Goal: Task Accomplishment & Management: Use online tool/utility

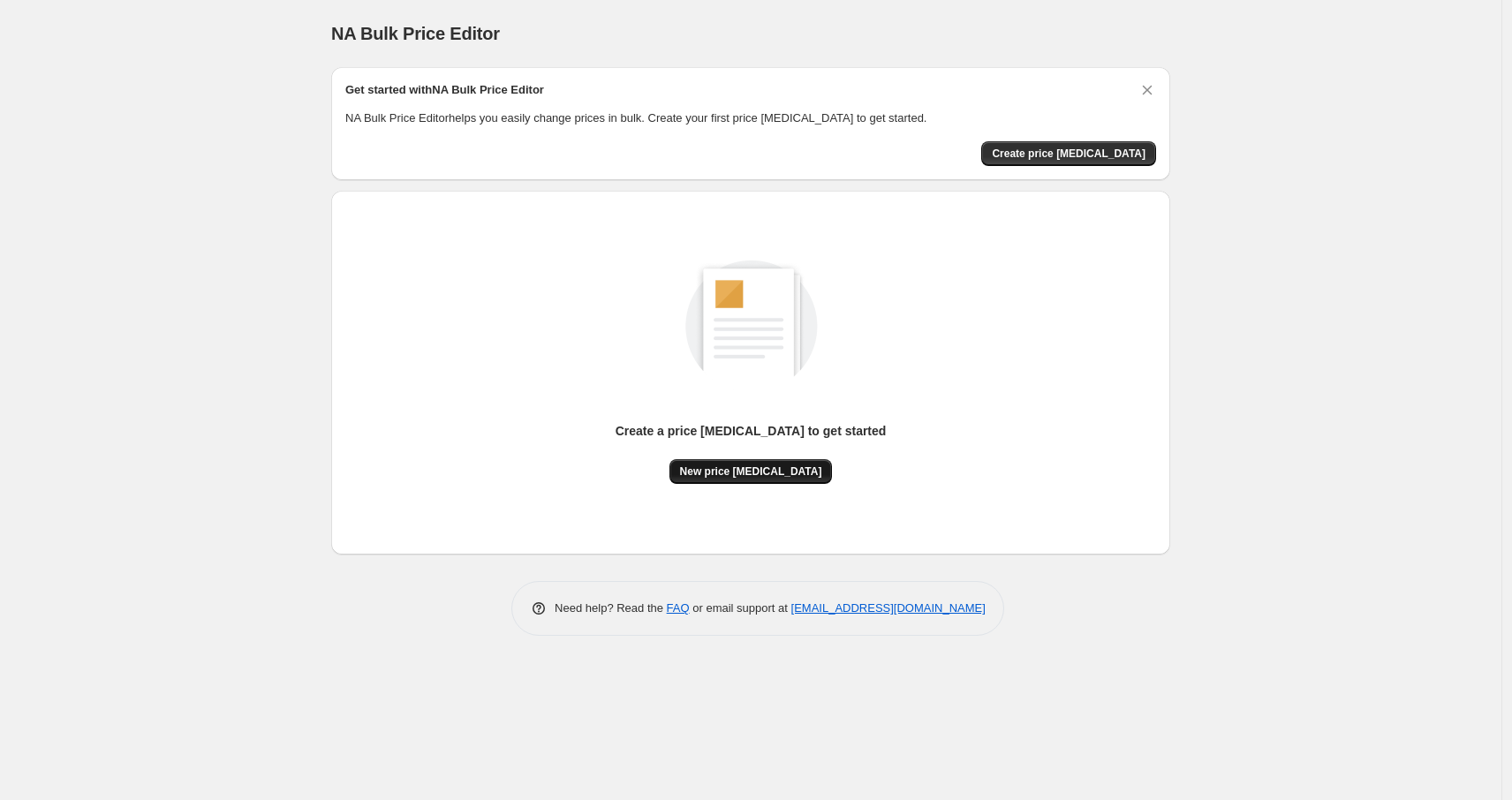
click at [747, 471] on span "New price [MEDICAL_DATA]" at bounding box center [751, 471] width 143 height 14
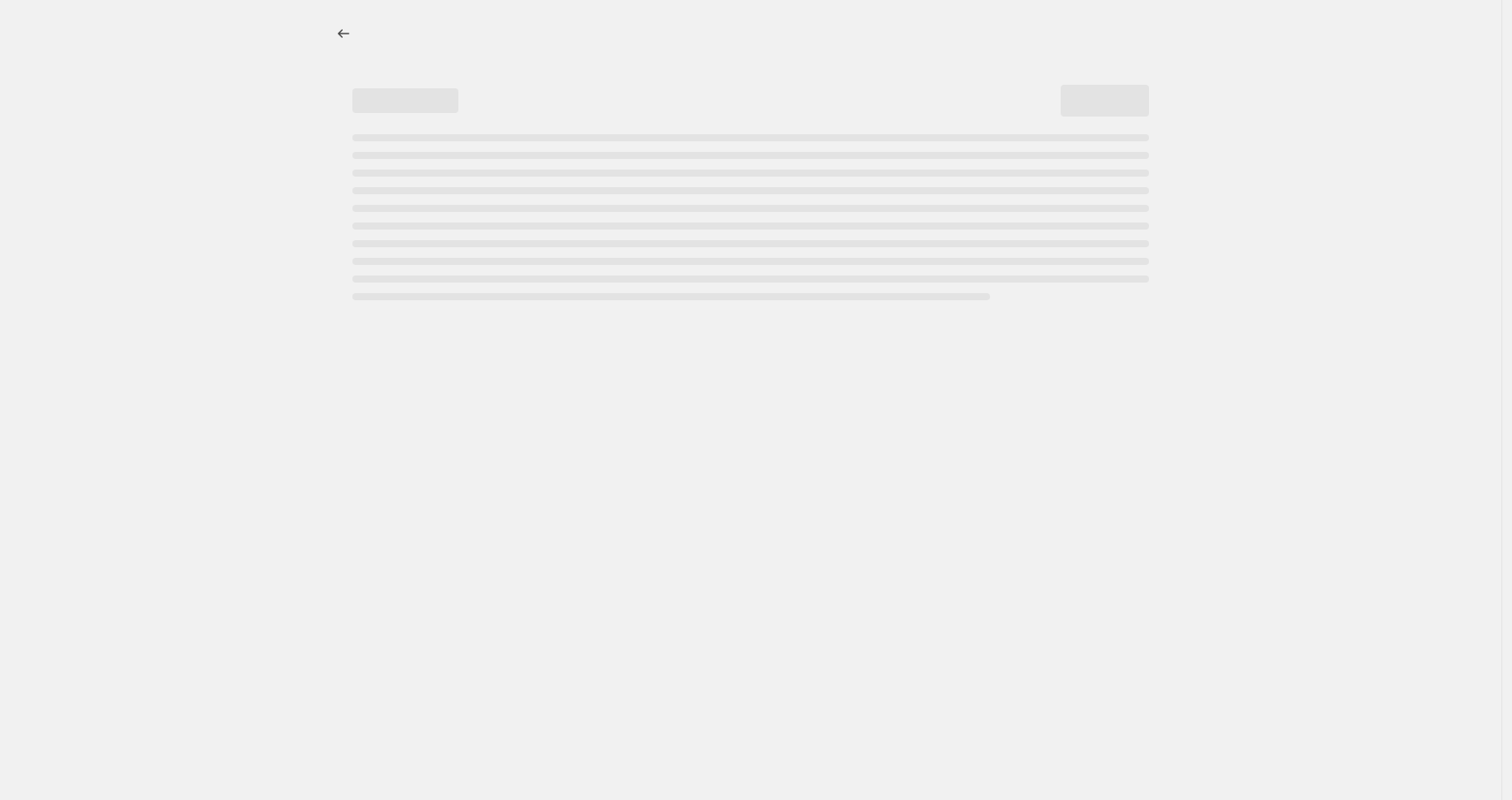
select select "percentage"
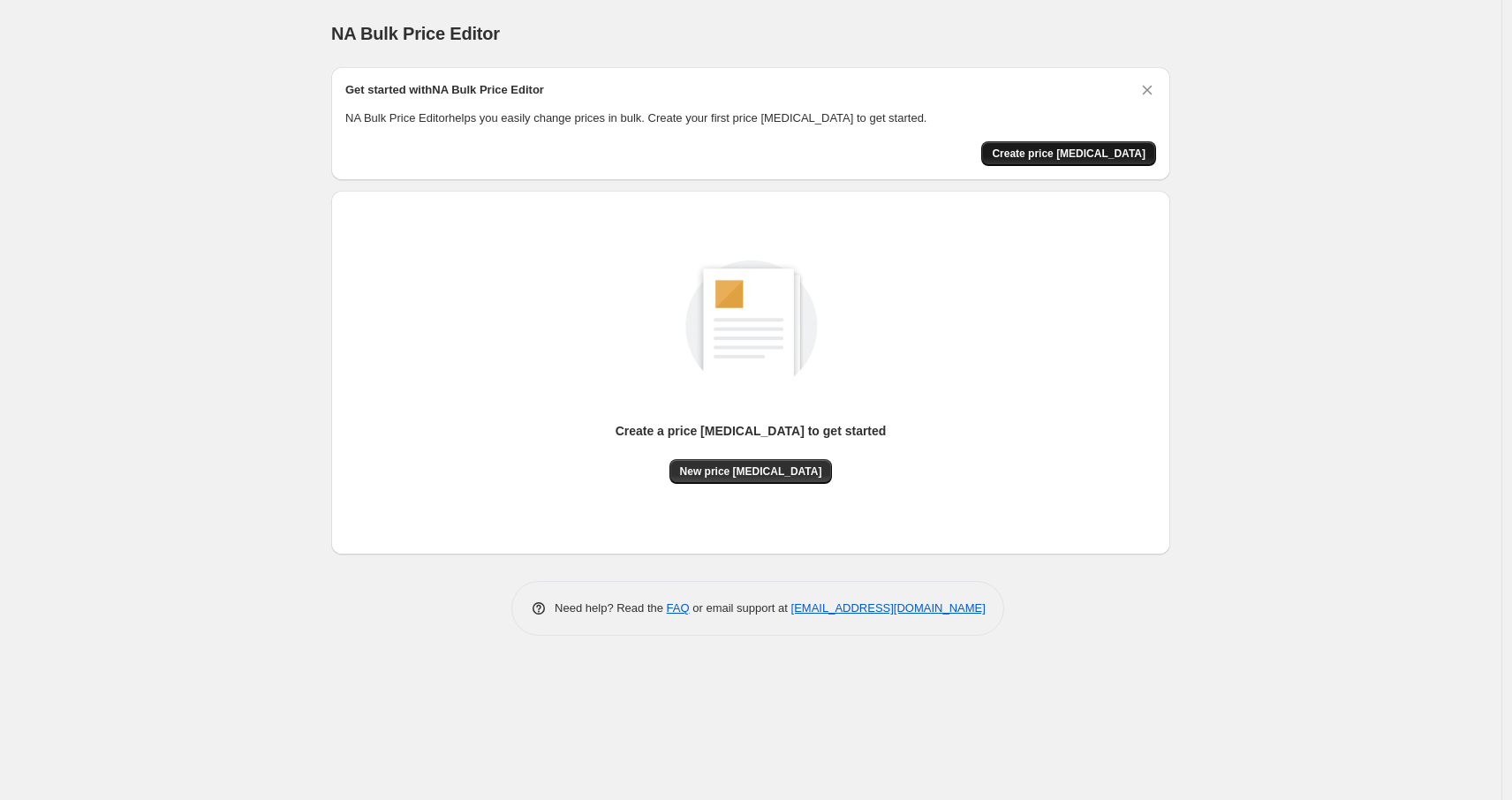
click at [1096, 156] on span "Create price [MEDICAL_DATA]" at bounding box center [1069, 153] width 154 height 14
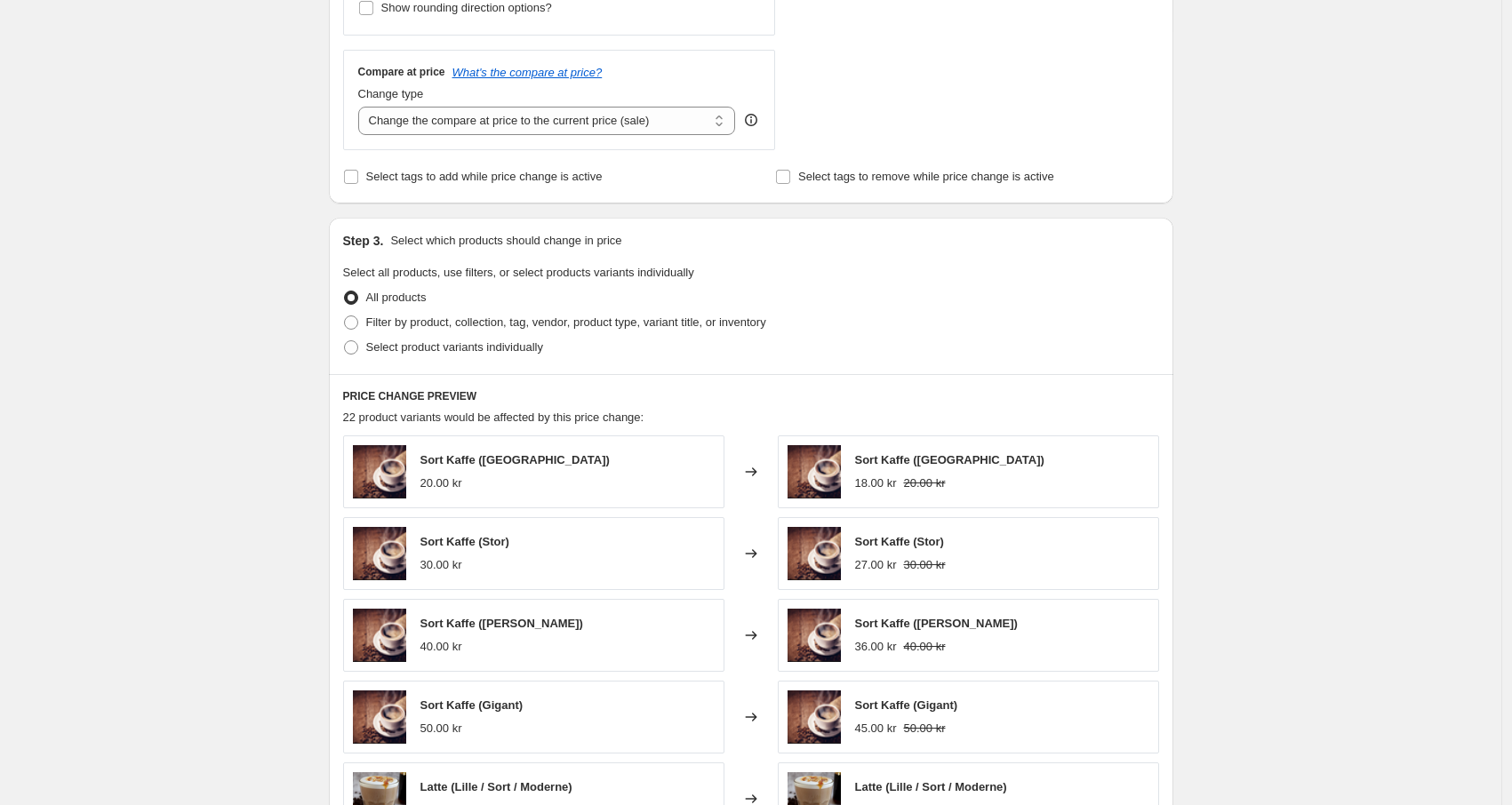
scroll to position [160, 0]
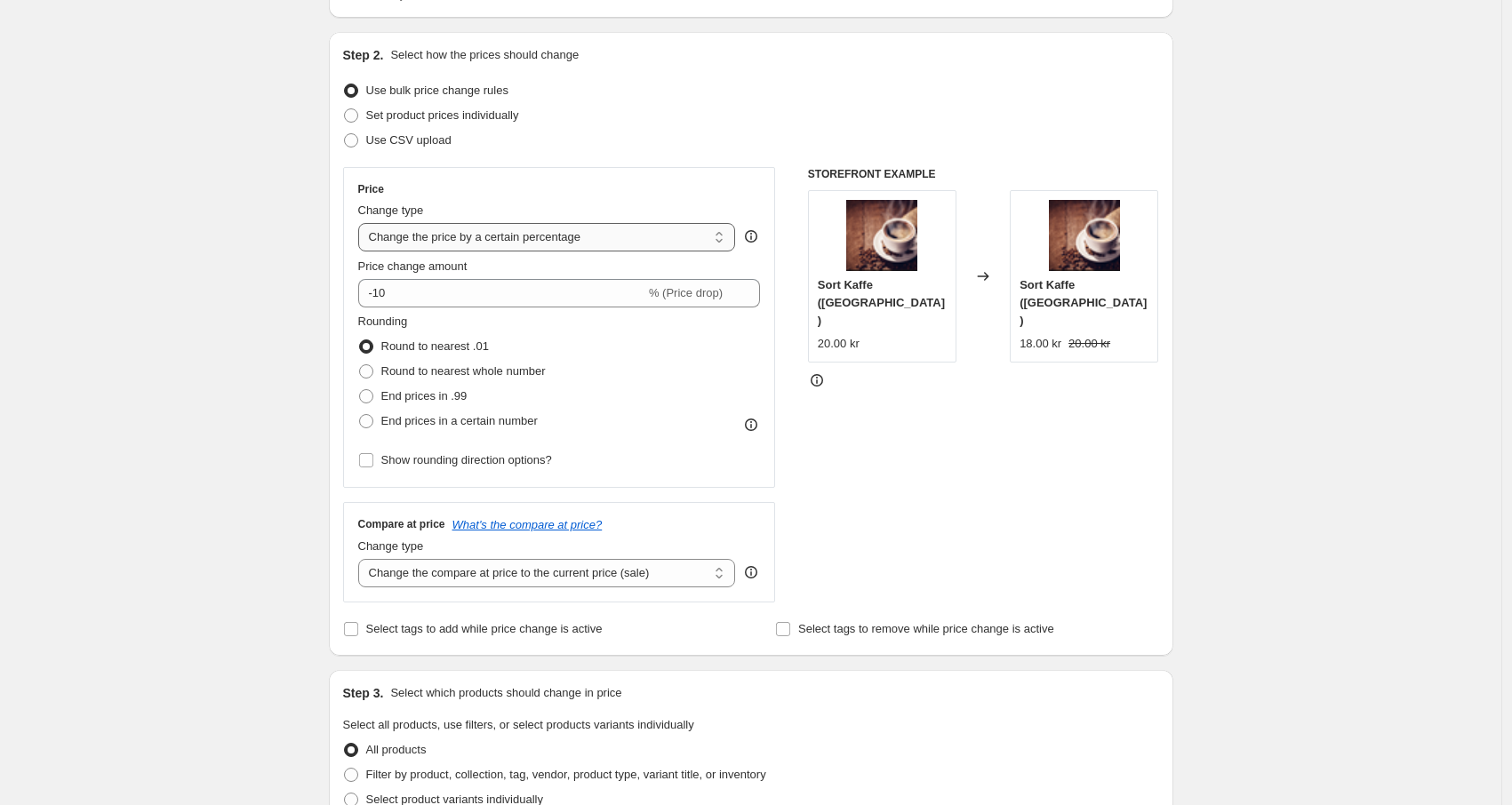
click at [466, 242] on select "Change the price to a certain amount Change the price by a certain amount Chang…" at bounding box center [546, 237] width 378 height 29
select select "to"
click at [362, 223] on select "Change the price to a certain amount Change the price by a certain amount Chang…" at bounding box center [546, 237] width 378 height 29
type input "80.00"
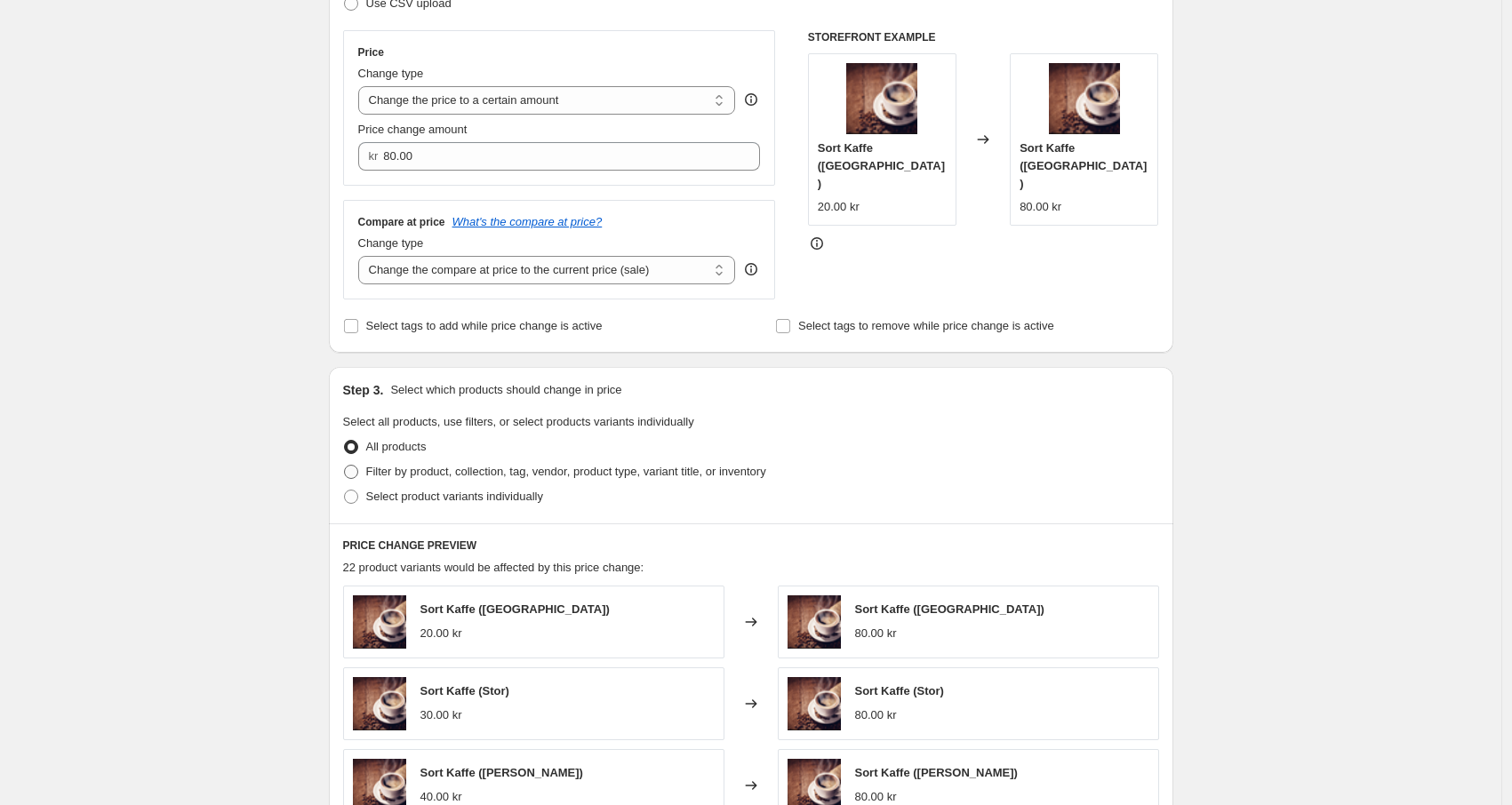
scroll to position [271, 0]
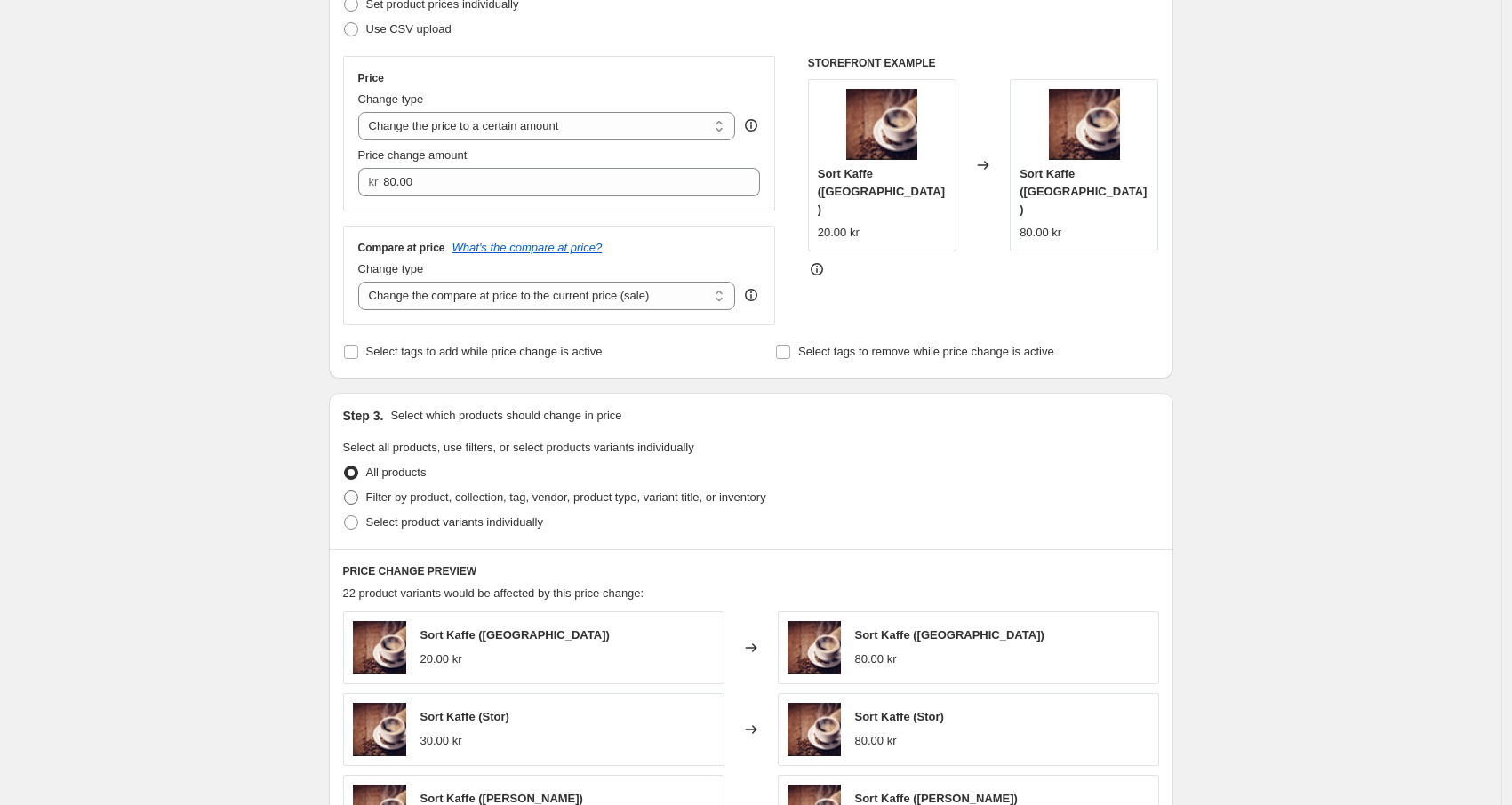
click at [410, 503] on span "Filter by product, collection, tag, vendor, product type, variant title, or inv…" at bounding box center [566, 497] width 400 height 13
click at [345, 491] on input "Filter by product, collection, tag, vendor, product type, variant title, or inv…" at bounding box center [344, 490] width 1 height 1
radio input "true"
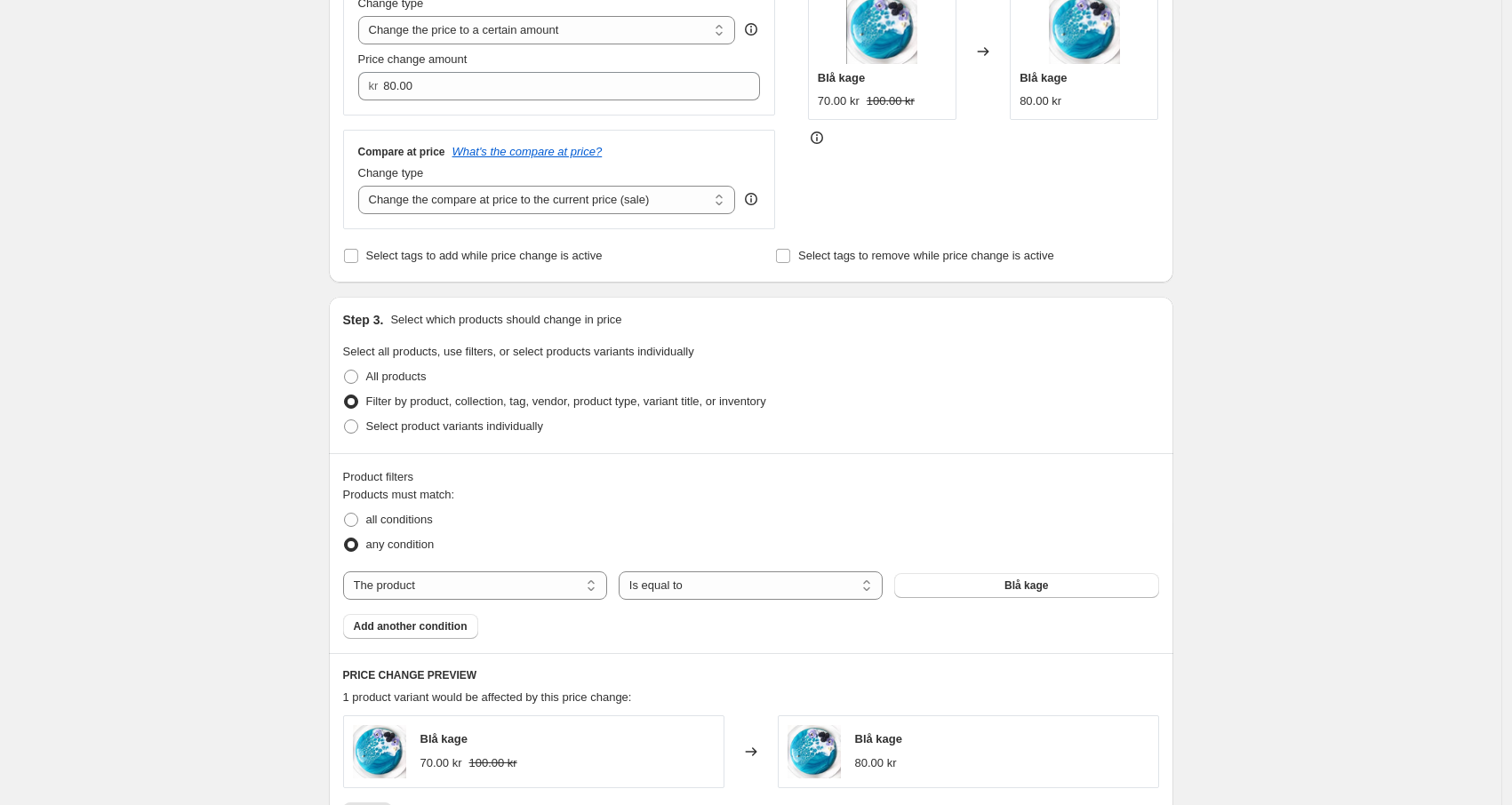
scroll to position [587, 0]
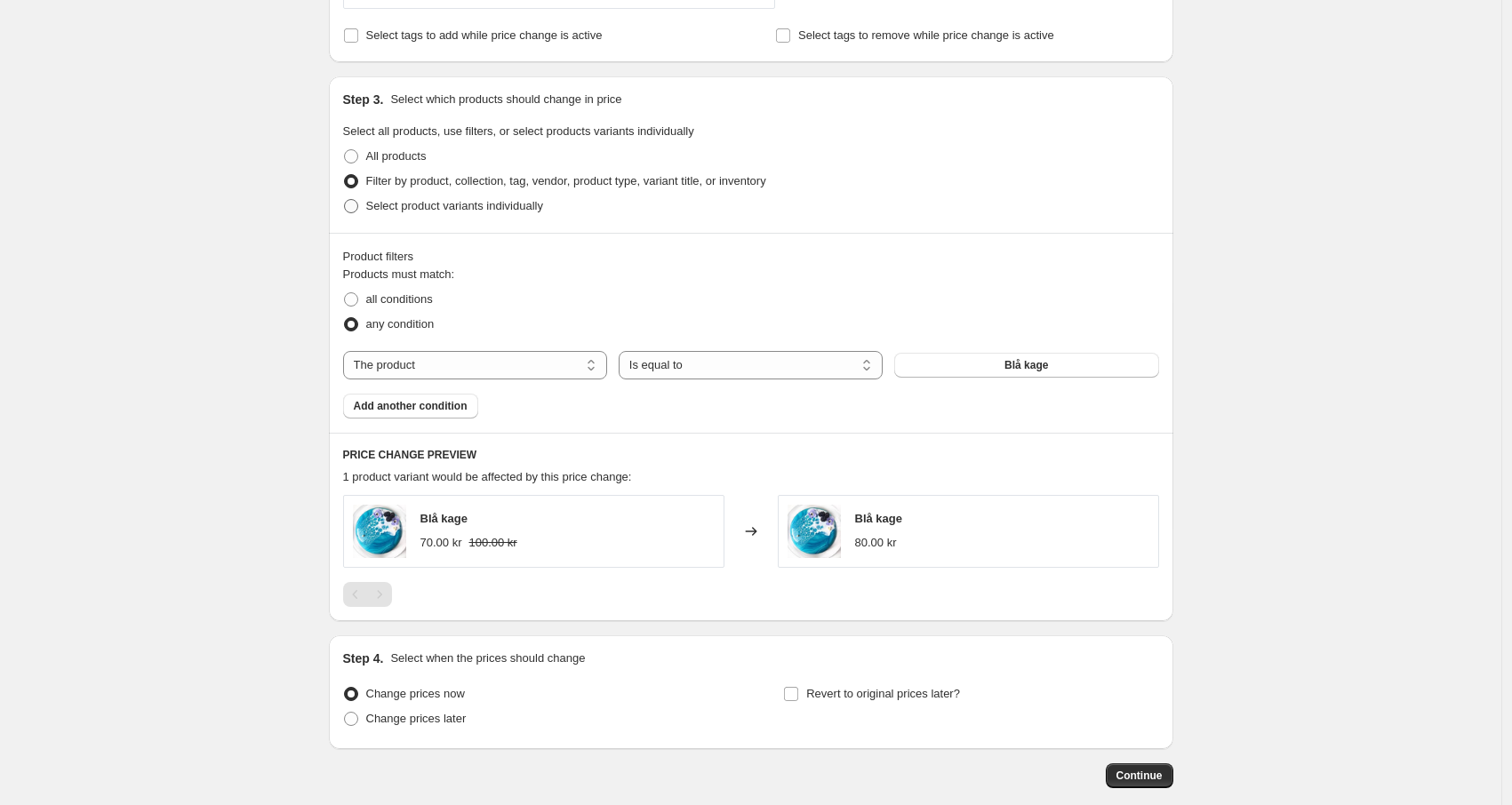
click at [396, 208] on span "Select product variants individually" at bounding box center [454, 206] width 177 height 13
click at [345, 200] on input "Select product variants individually" at bounding box center [344, 199] width 1 height 1
radio input "true"
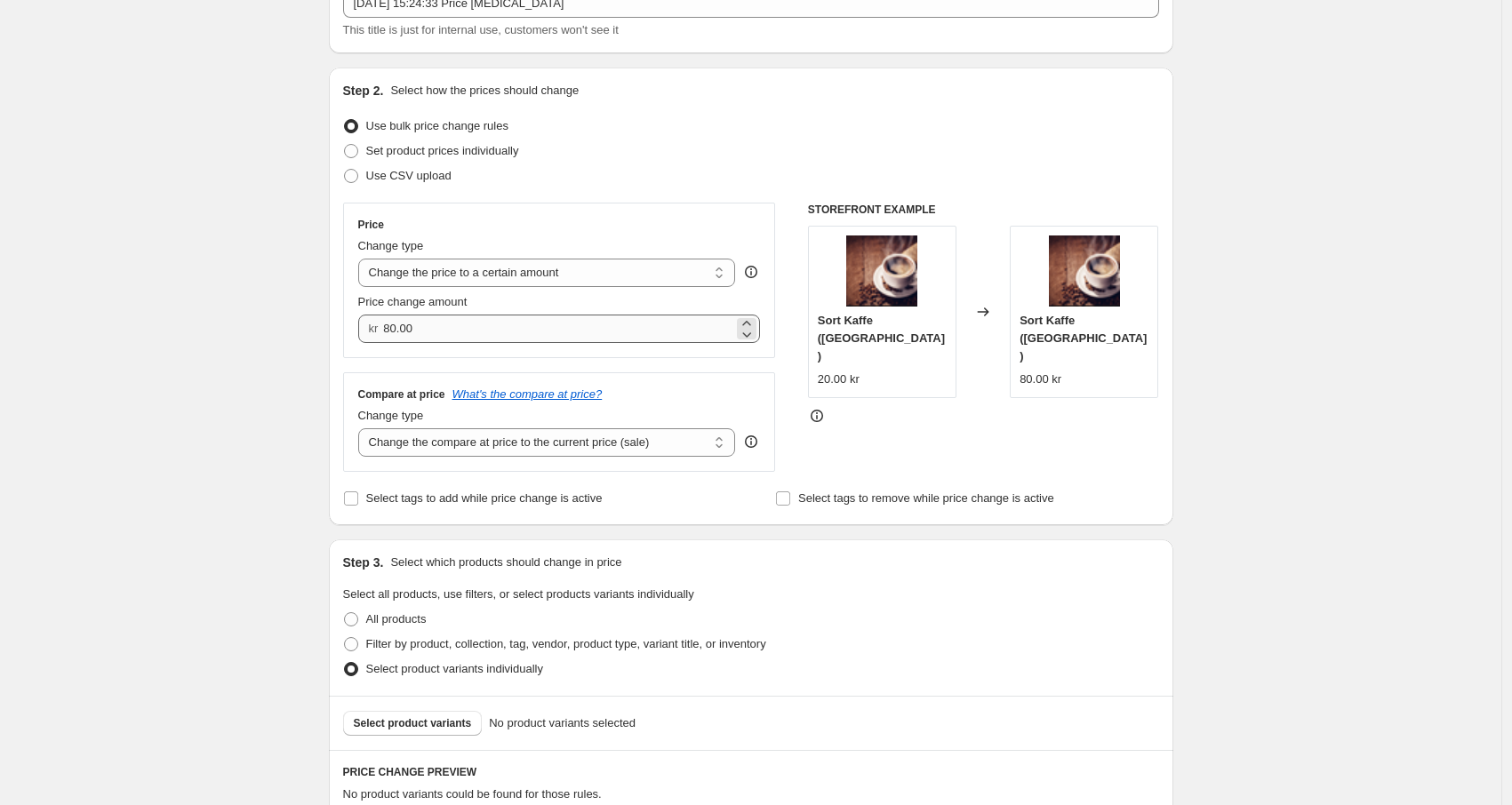
scroll to position [110, 0]
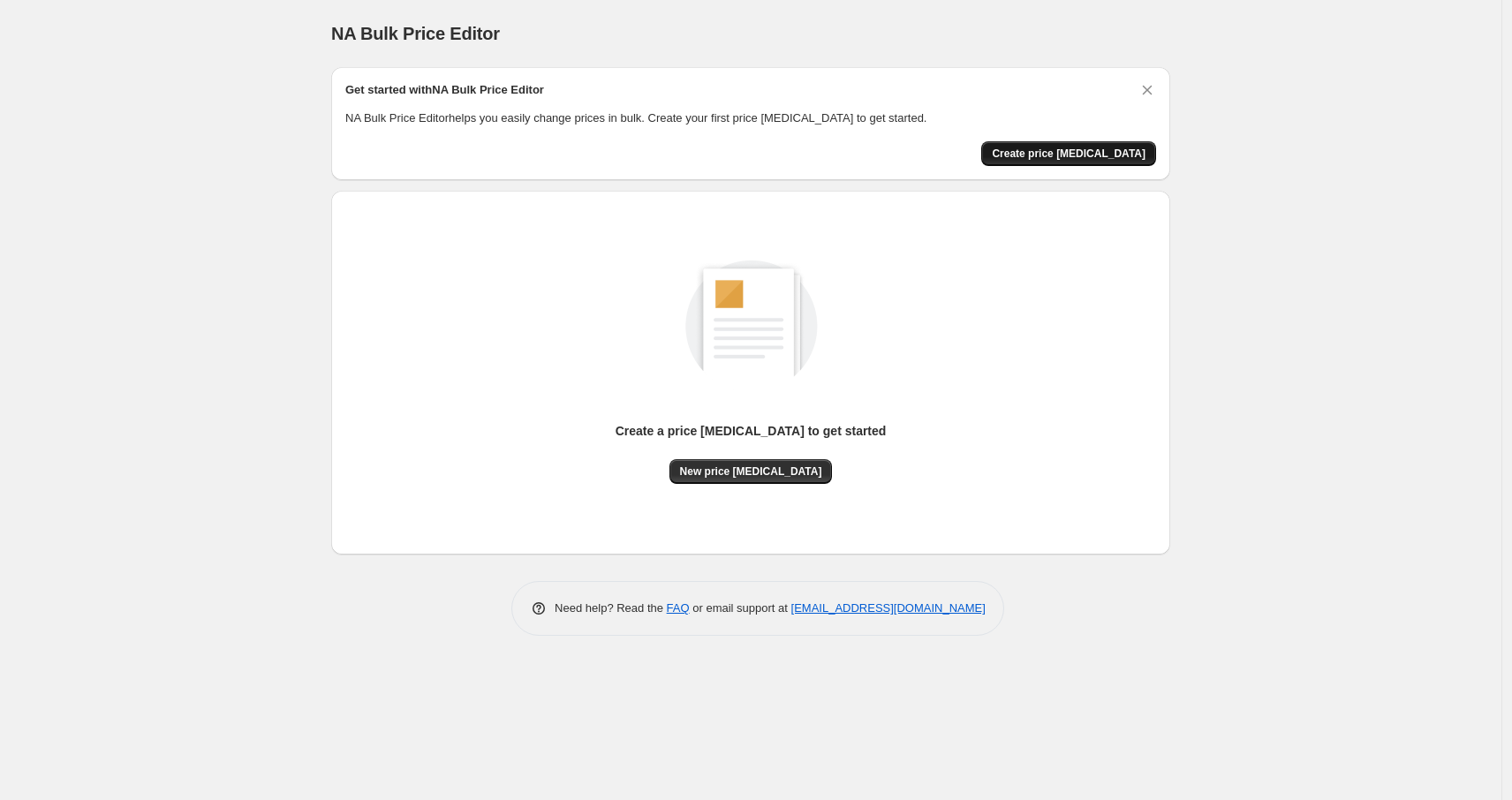
click at [1123, 147] on span "Create price [MEDICAL_DATA]" at bounding box center [1069, 153] width 154 height 14
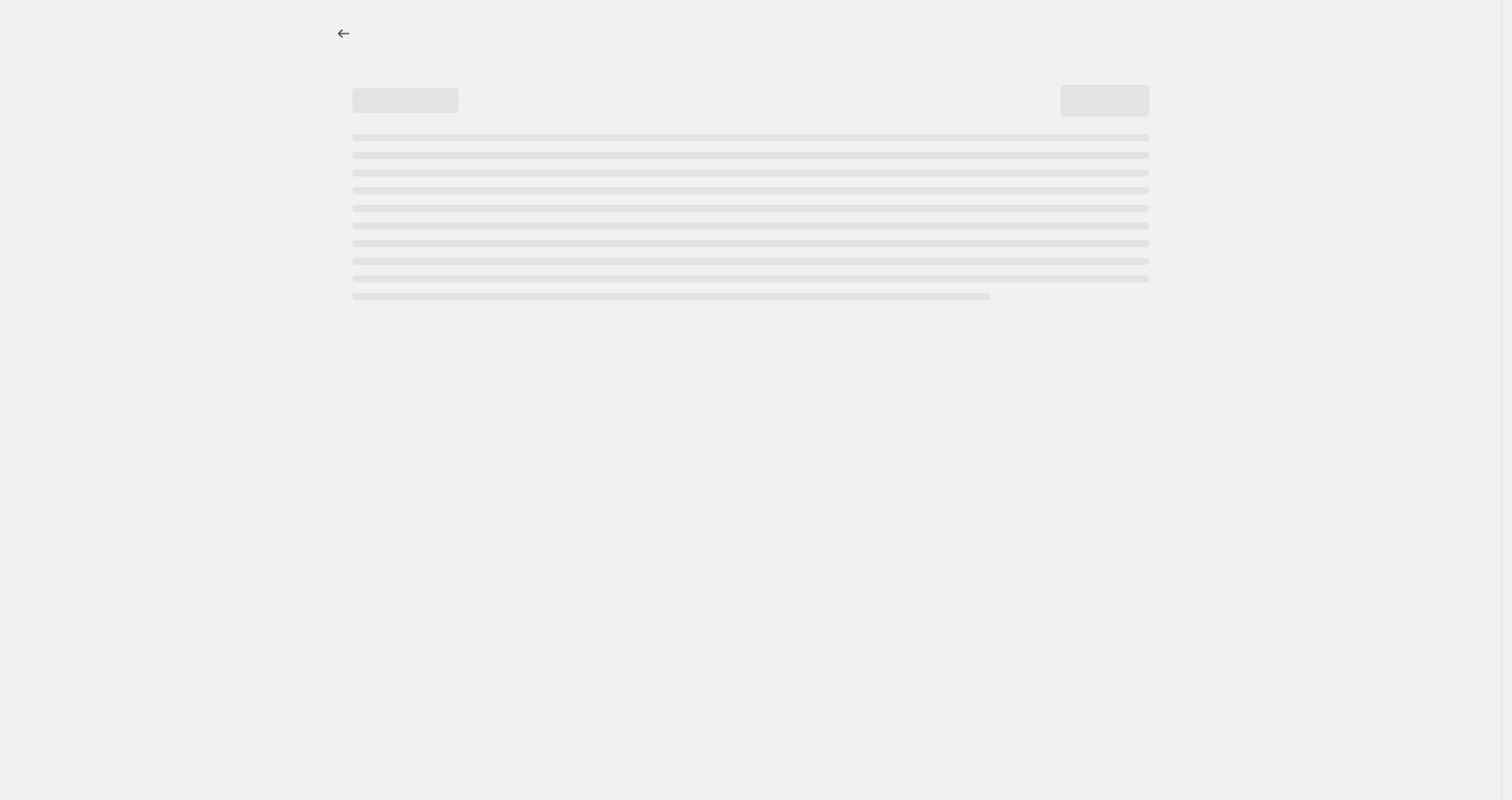
select select "percentage"
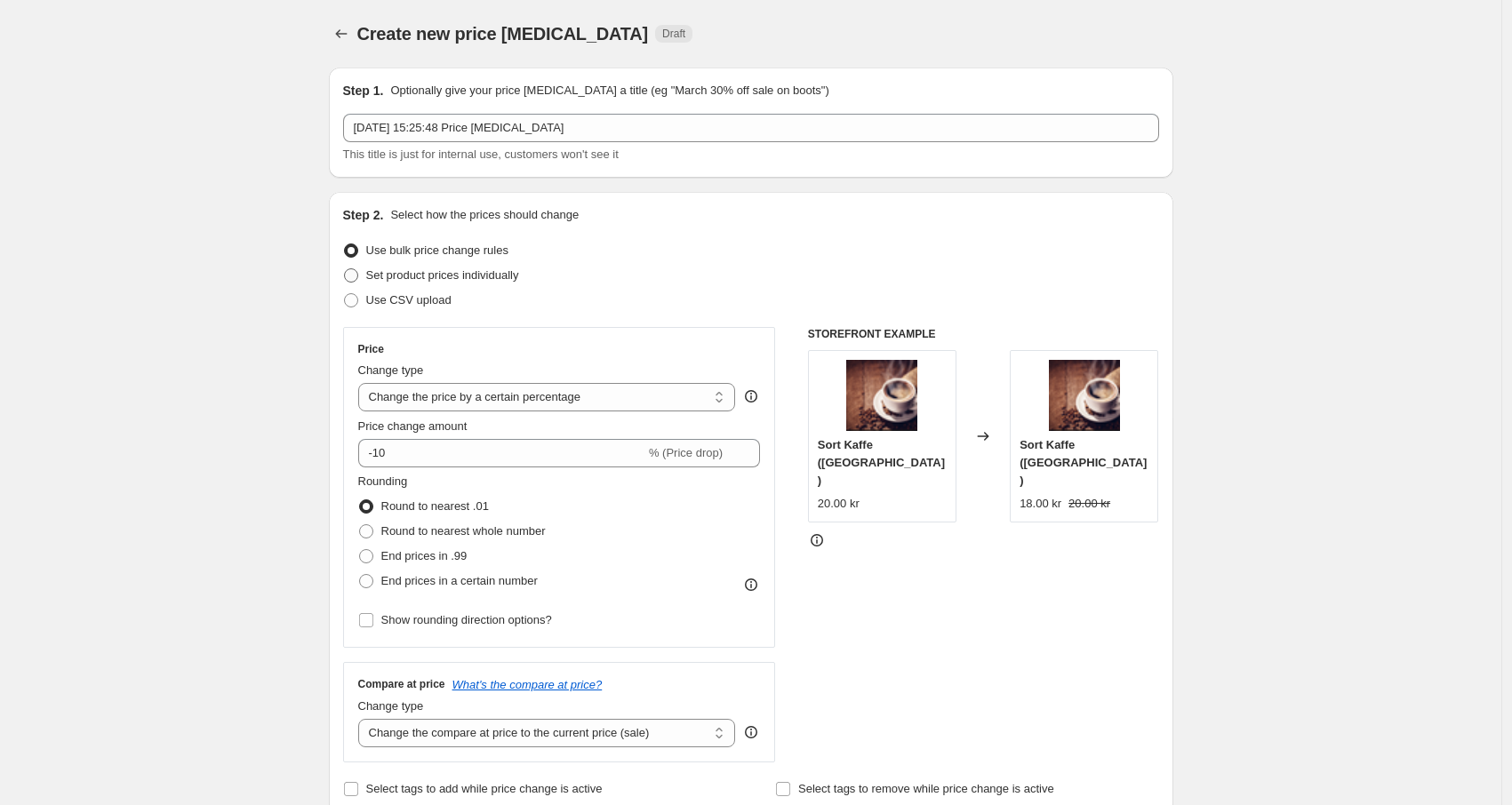
click at [498, 276] on span "Set product prices individually" at bounding box center [443, 275] width 153 height 13
click at [345, 270] on input "Set product prices individually" at bounding box center [344, 269] width 1 height 1
radio input "true"
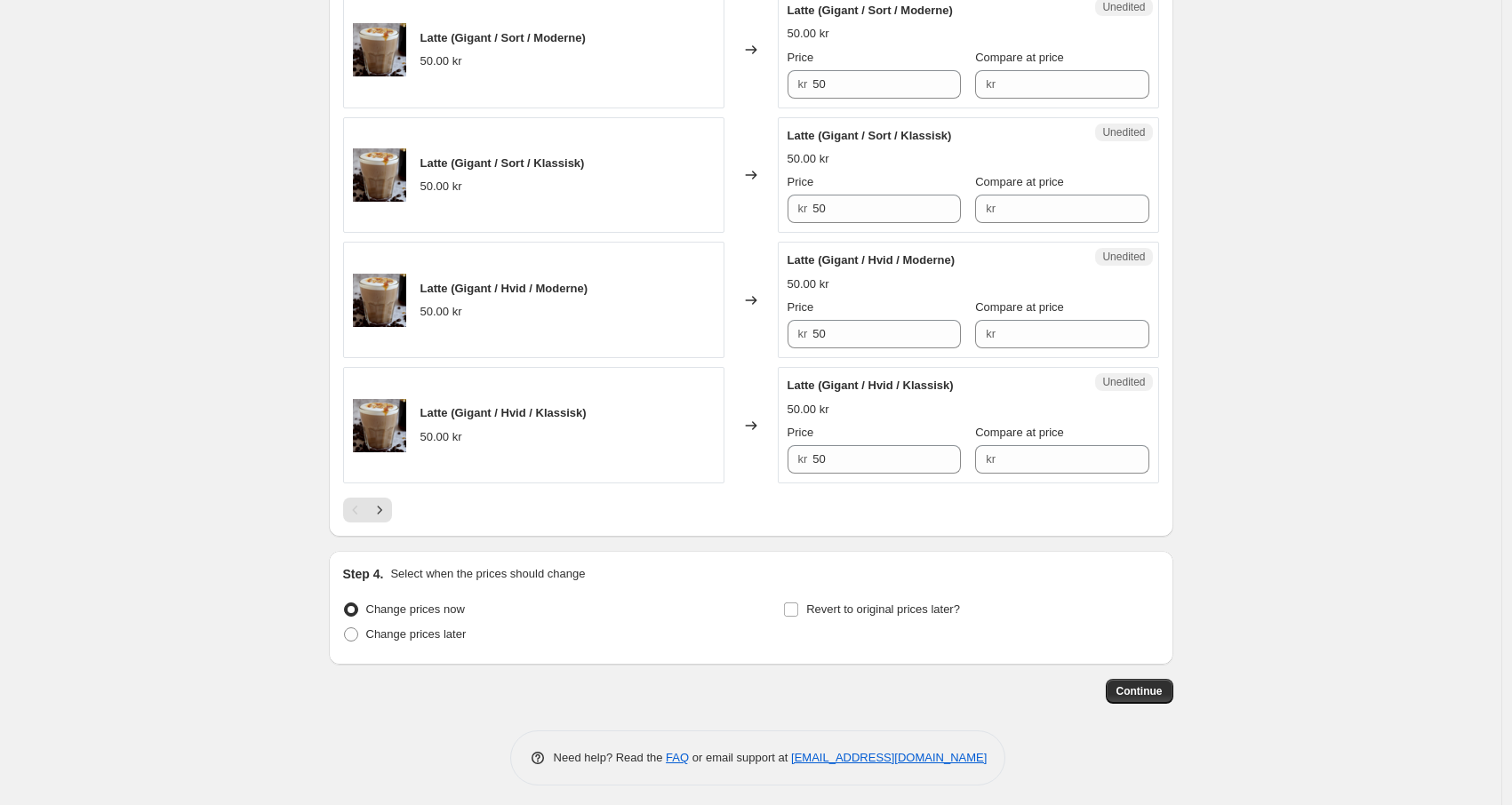
scroll to position [2615, 0]
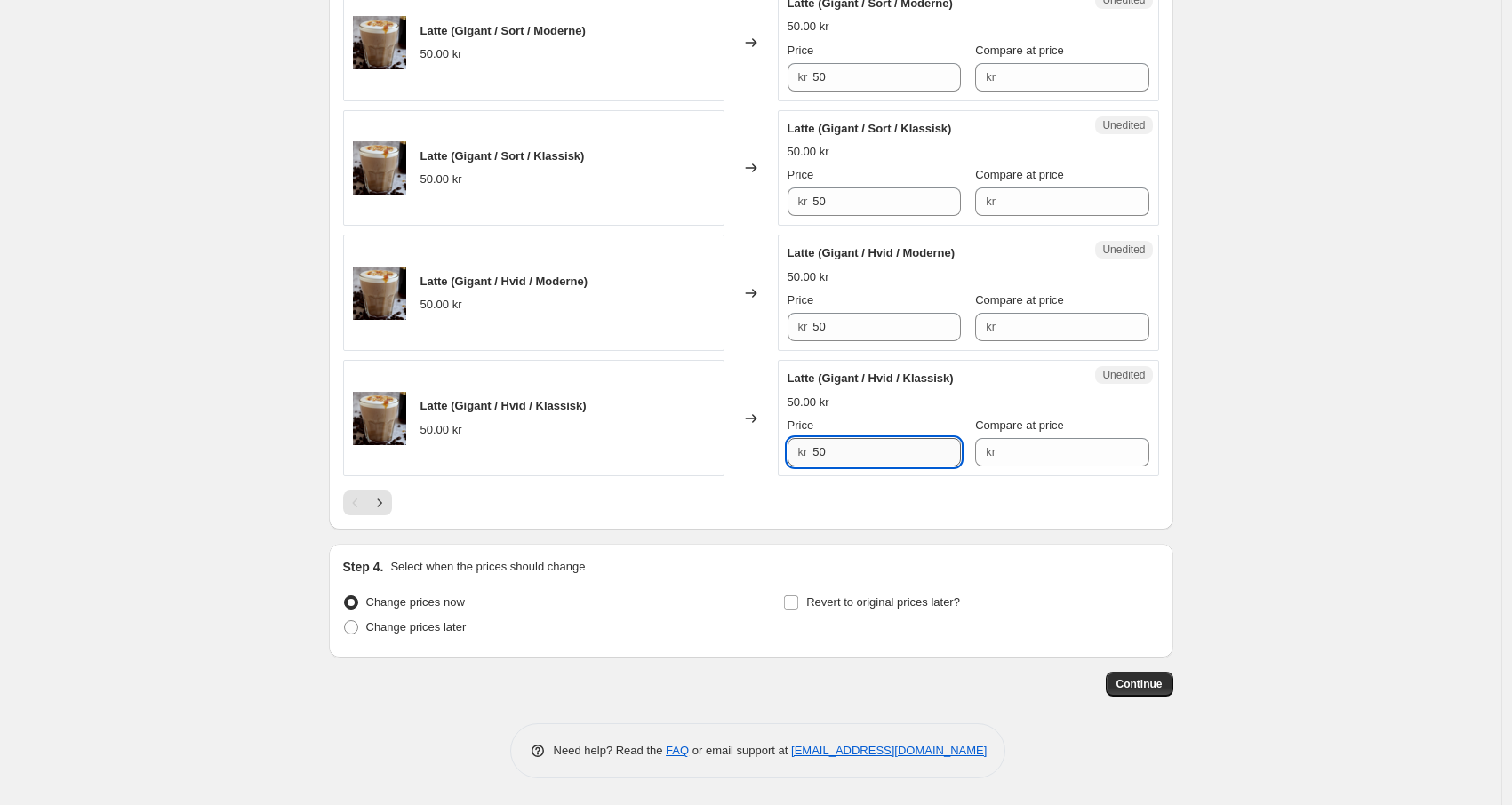
click at [867, 451] on input "50" at bounding box center [886, 452] width 148 height 29
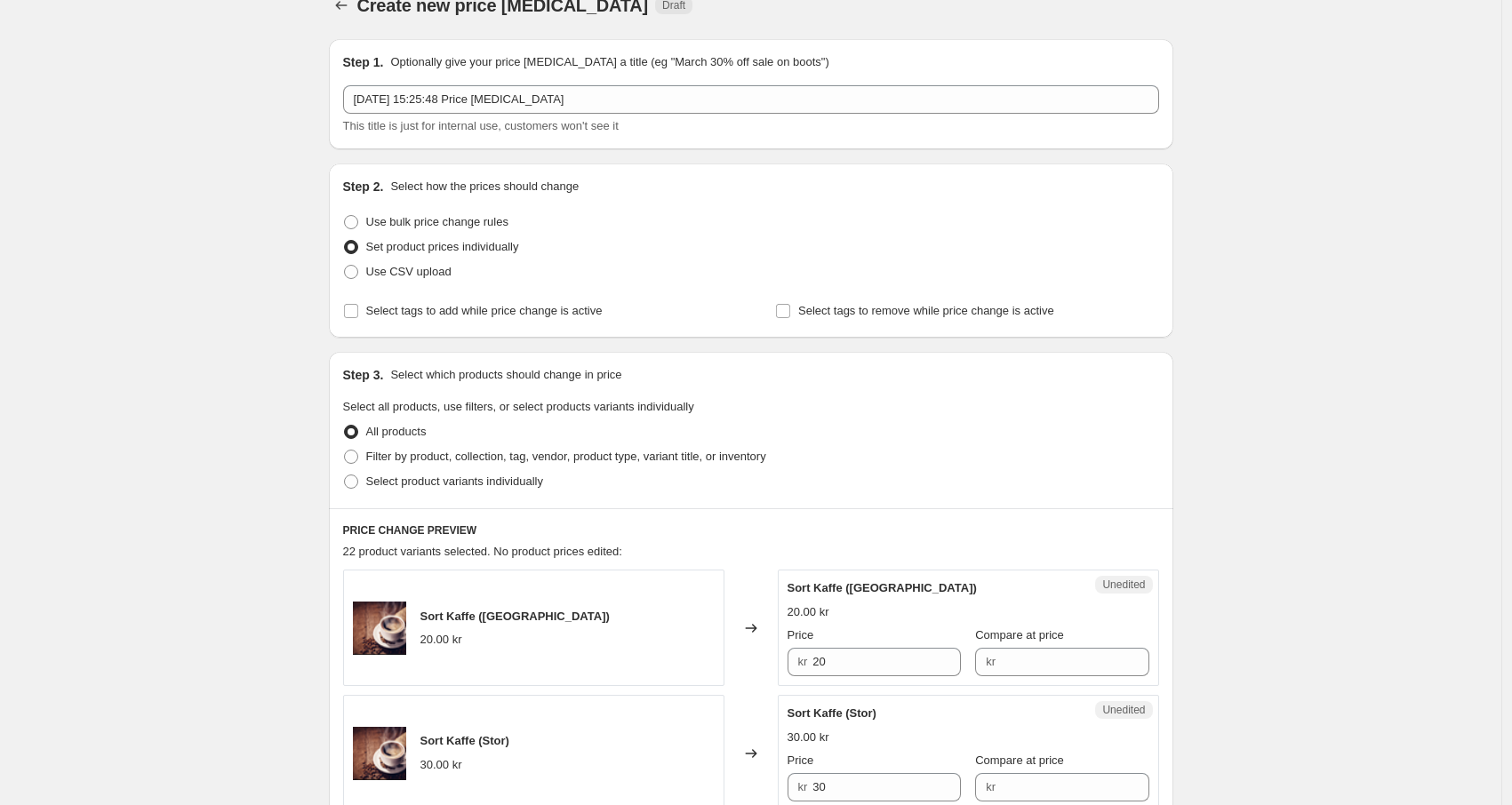
scroll to position [0, 0]
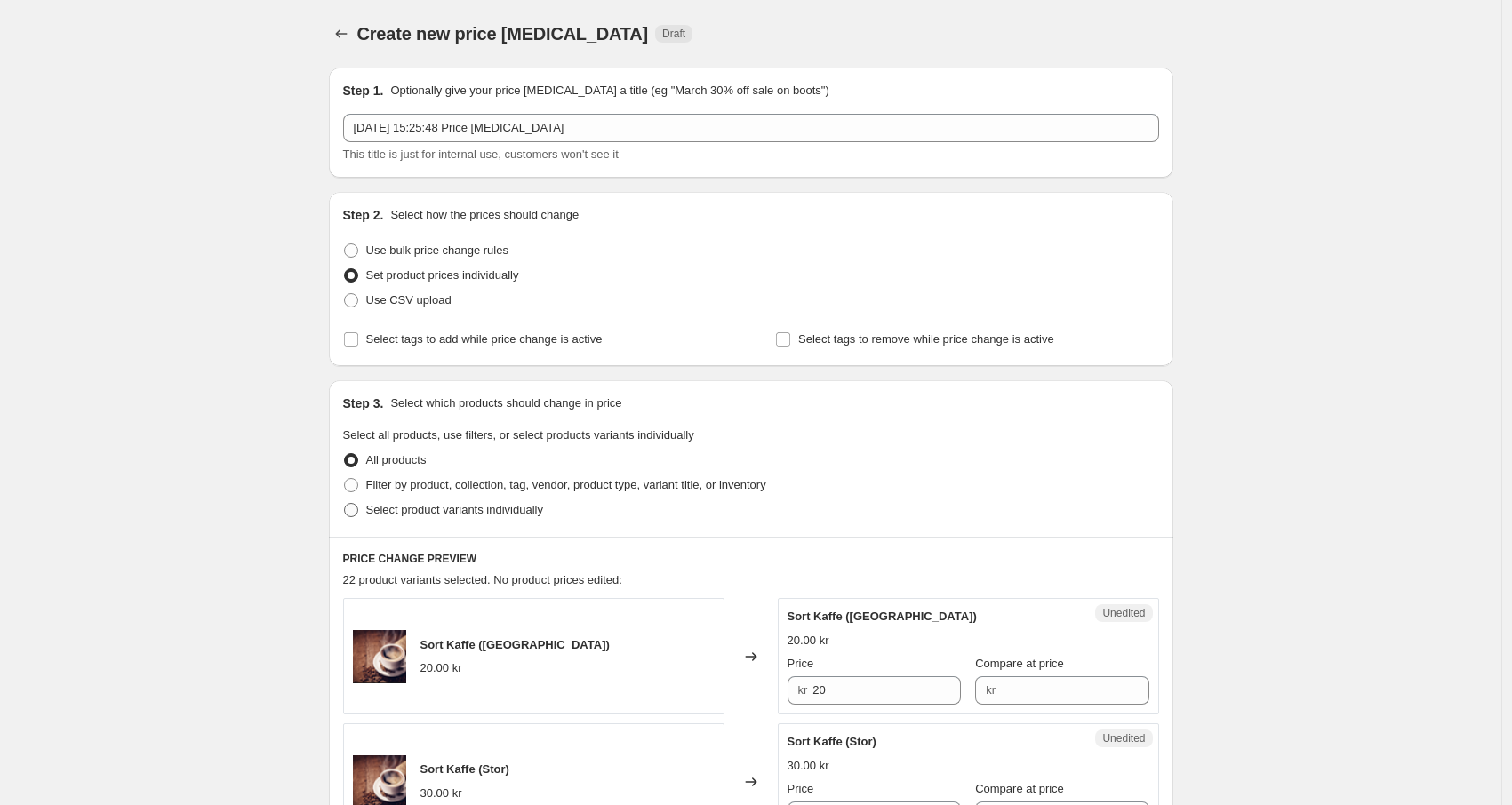
click at [405, 508] on span "Select product variants individually" at bounding box center [454, 510] width 177 height 13
click at [345, 504] on input "Select product variants individually" at bounding box center [344, 503] width 1 height 1
radio input "true"
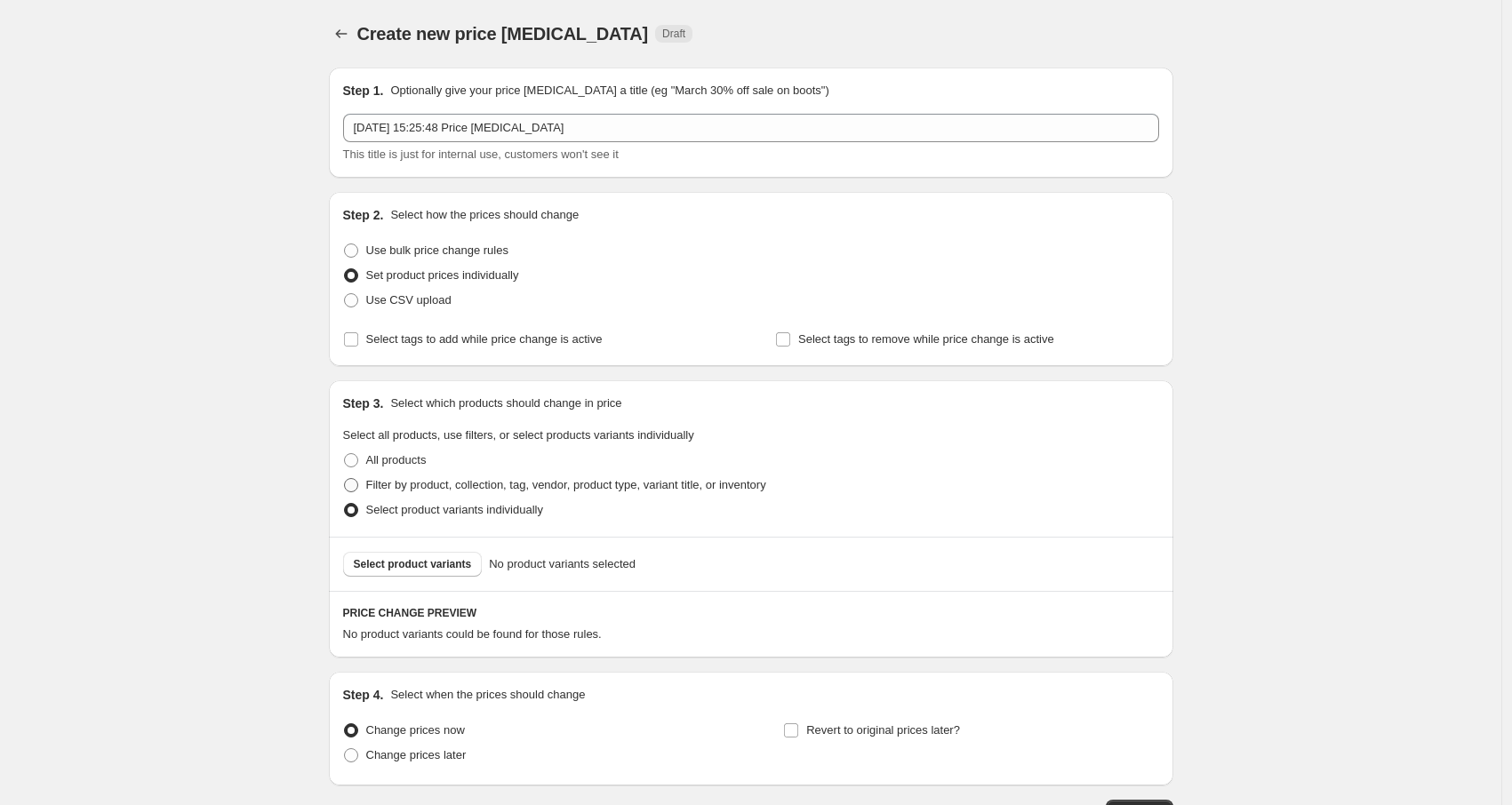
click at [401, 484] on span "Filter by product, collection, tag, vendor, product type, variant title, or inv…" at bounding box center [566, 485] width 400 height 13
click at [345, 479] on input "Filter by product, collection, tag, vendor, product type, variant title, or inv…" at bounding box center [344, 478] width 1 height 1
radio input "true"
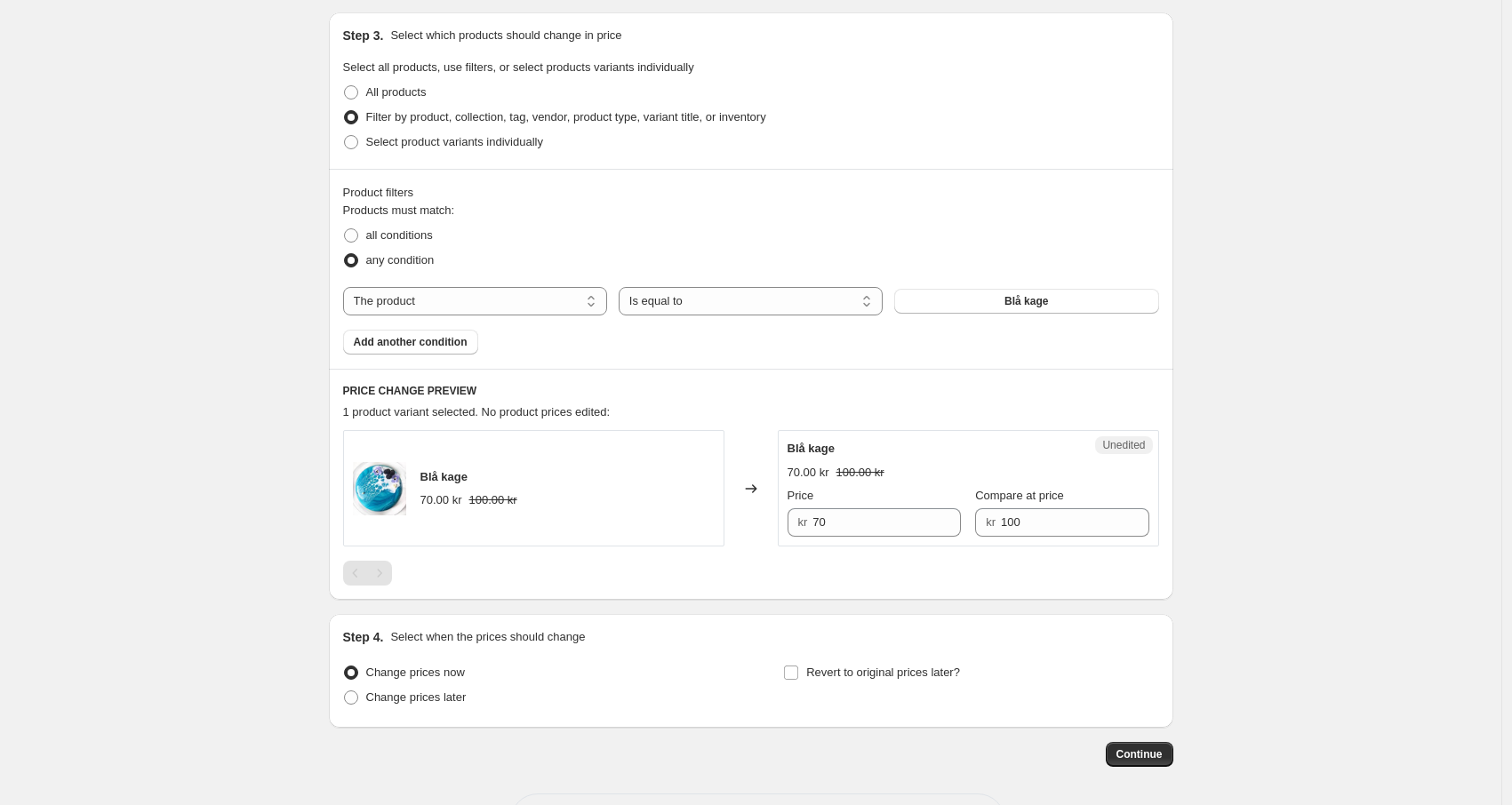
scroll to position [438, 0]
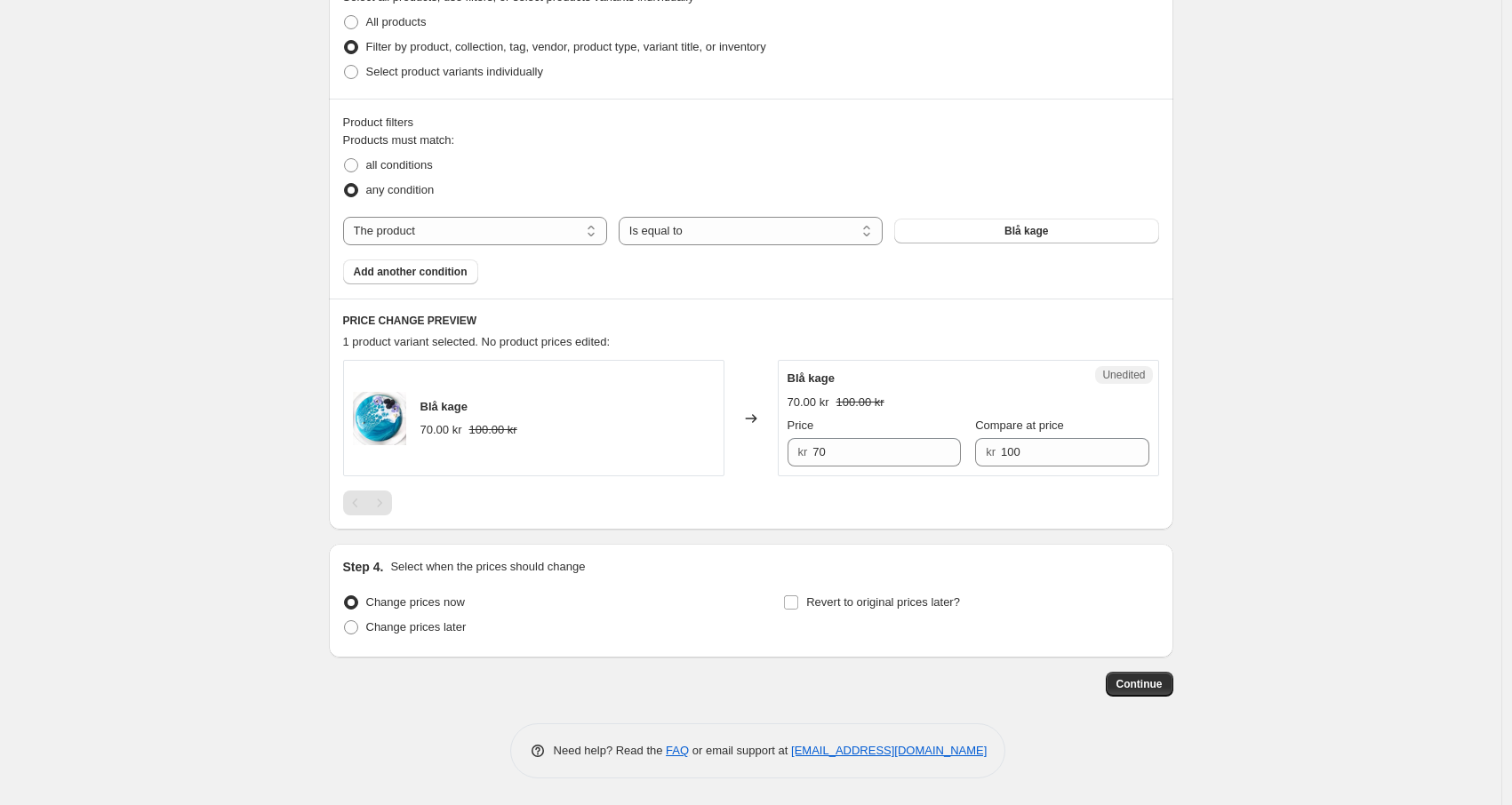
click at [226, 125] on div "Create new price change job. This page is ready Create new price change job Dra…" at bounding box center [750, 184] width 1501 height 1243
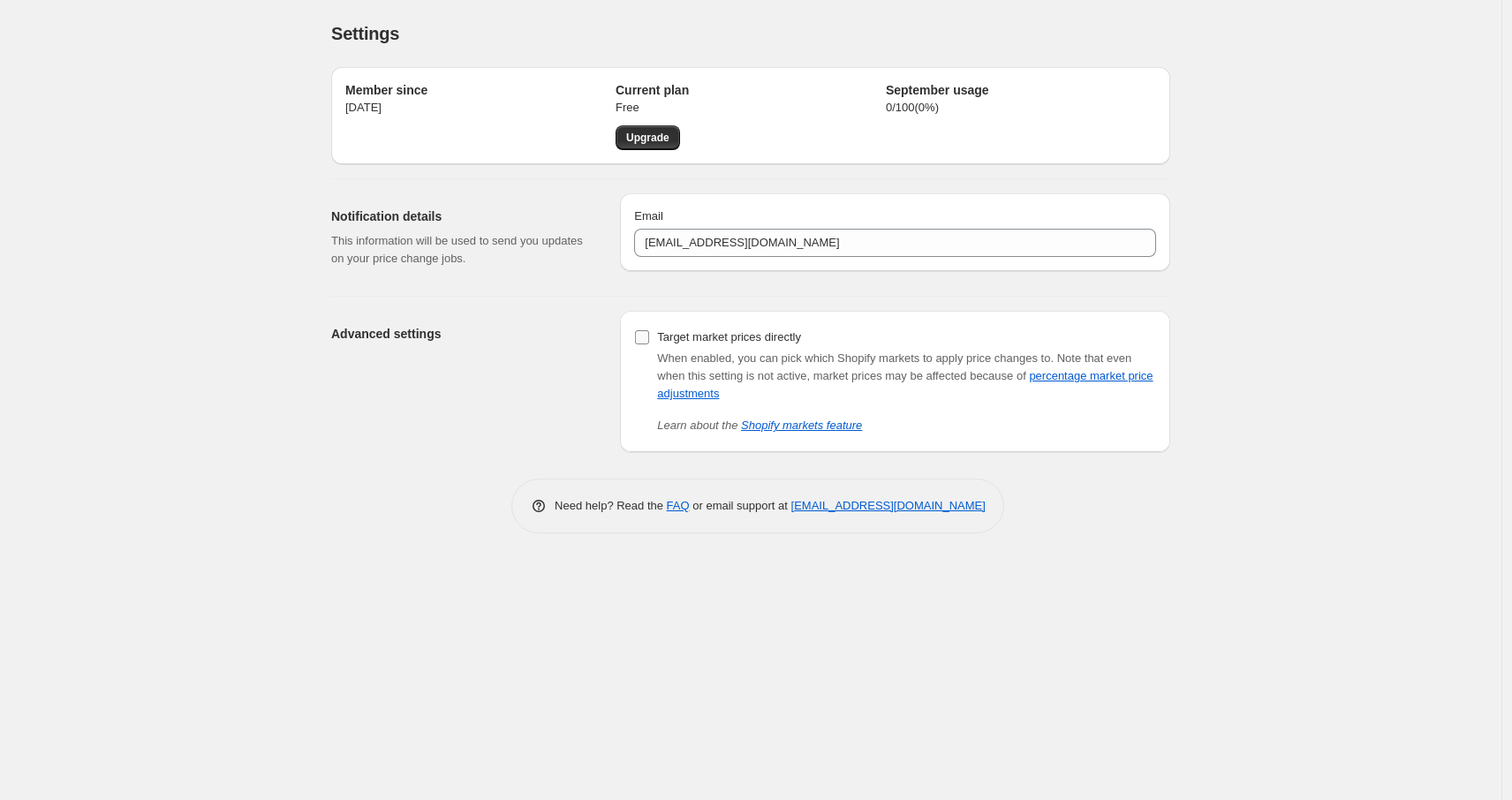
click at [664, 342] on span "Target market prices directly" at bounding box center [728, 337] width 144 height 13
click at [649, 342] on input "Target market prices directly" at bounding box center [641, 337] width 14 height 14
checkbox input "true"
click at [159, 205] on div "Settings. This page is ready Settings Member since 30 Sept 2025 Current plan Fr…" at bounding box center [751, 400] width 1502 height 800
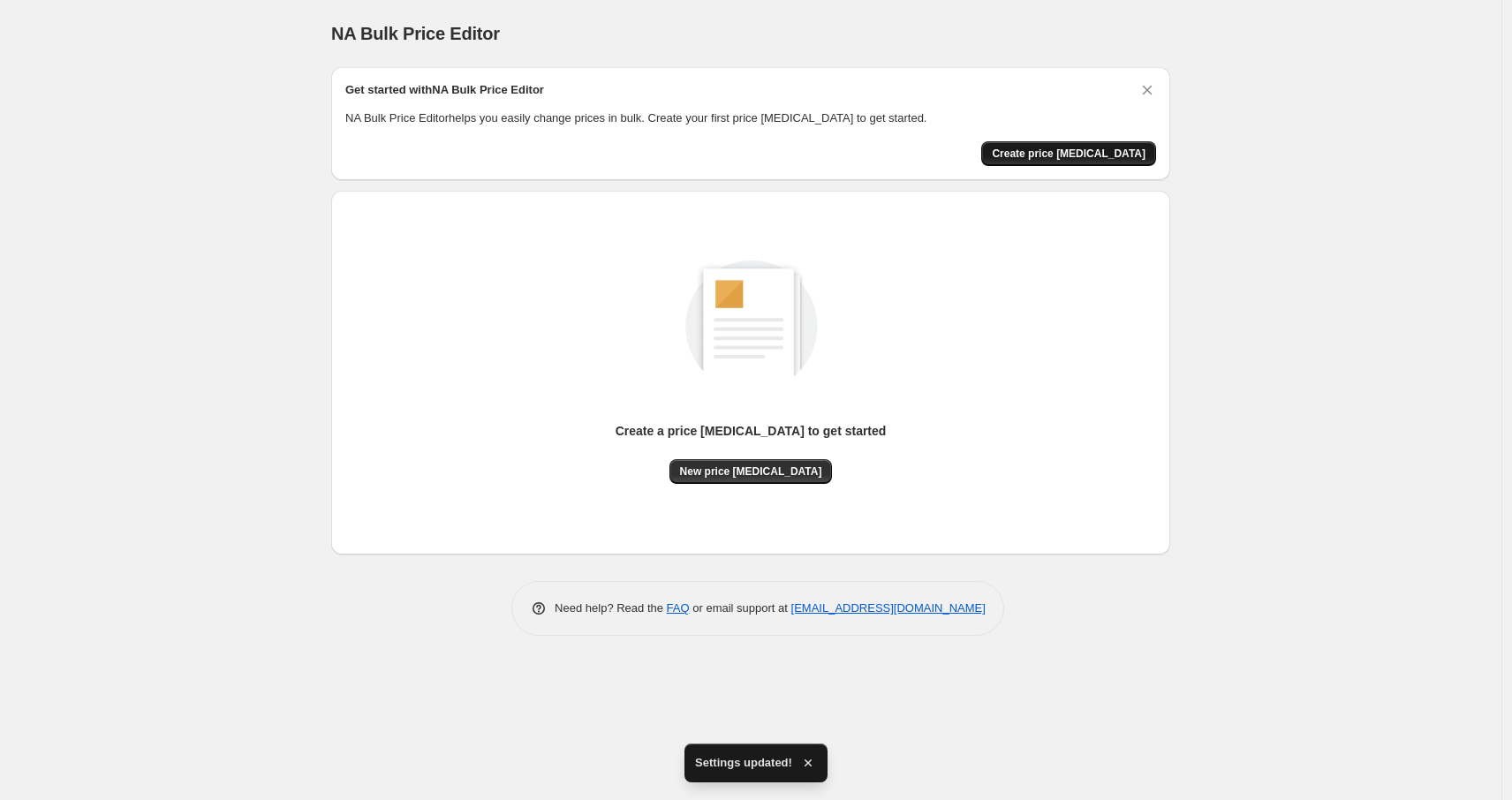
click at [1036, 147] on span "Create price [MEDICAL_DATA]" at bounding box center [1069, 153] width 154 height 14
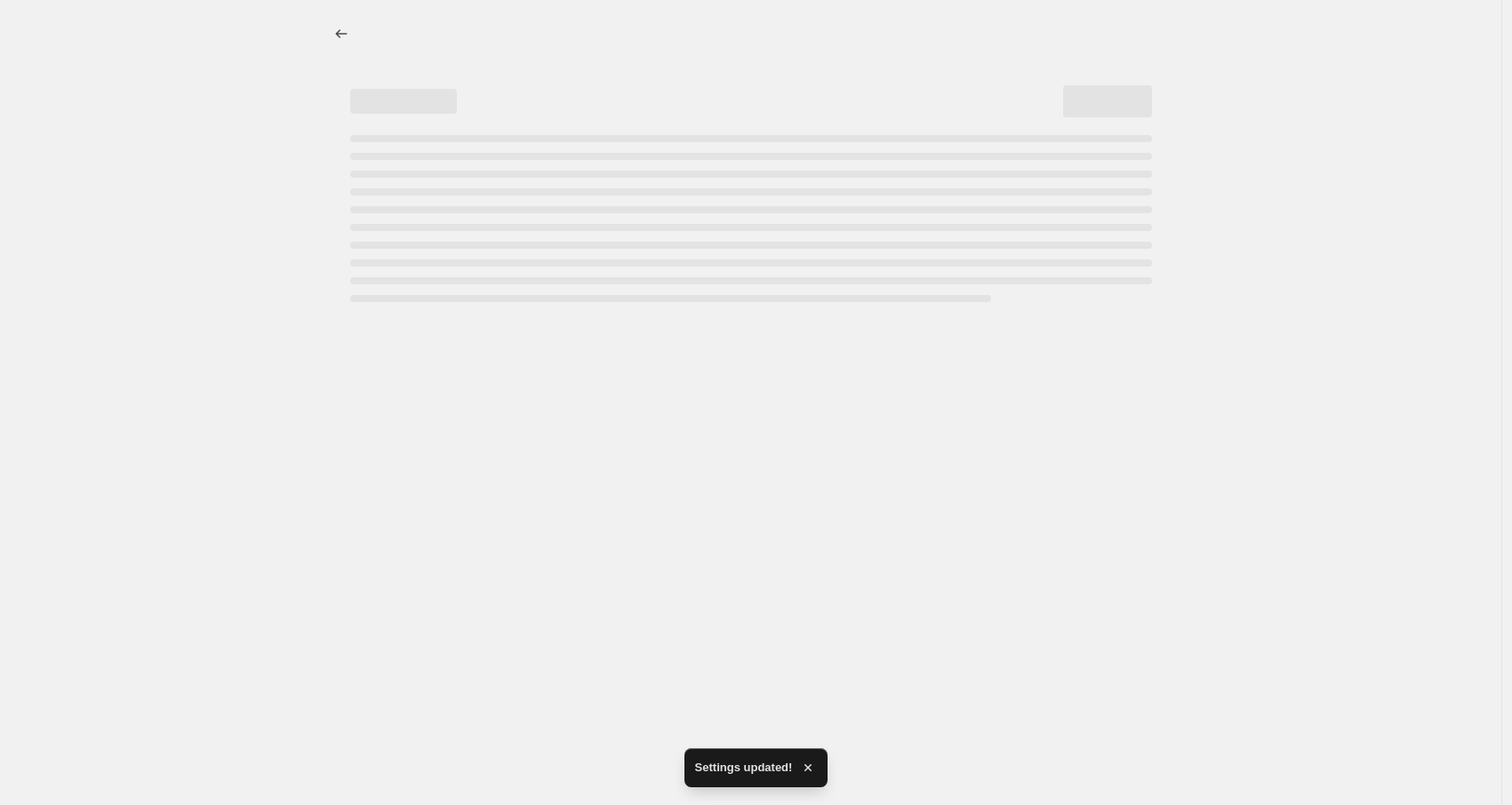
select select "percentage"
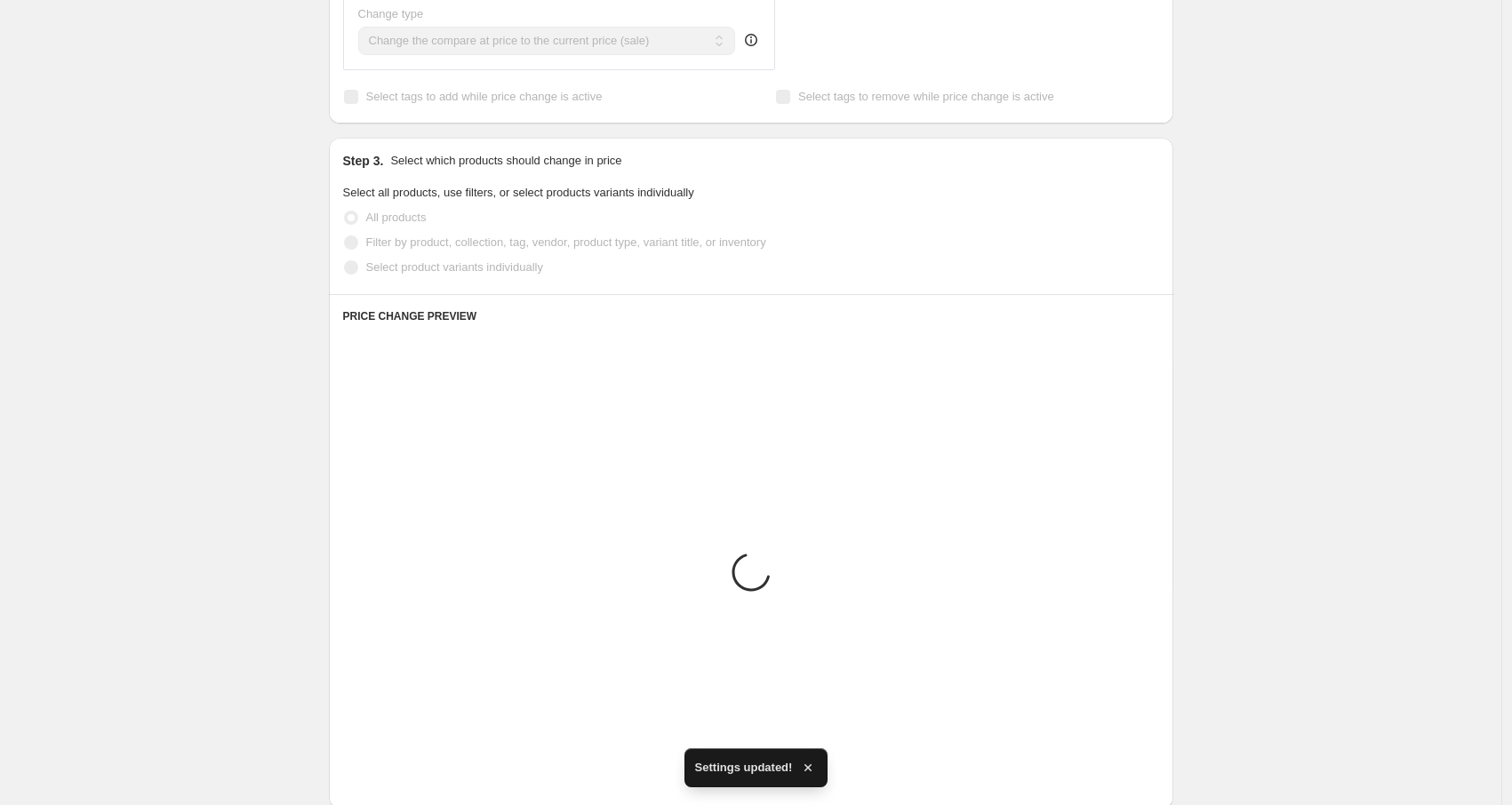
scroll to position [1071, 0]
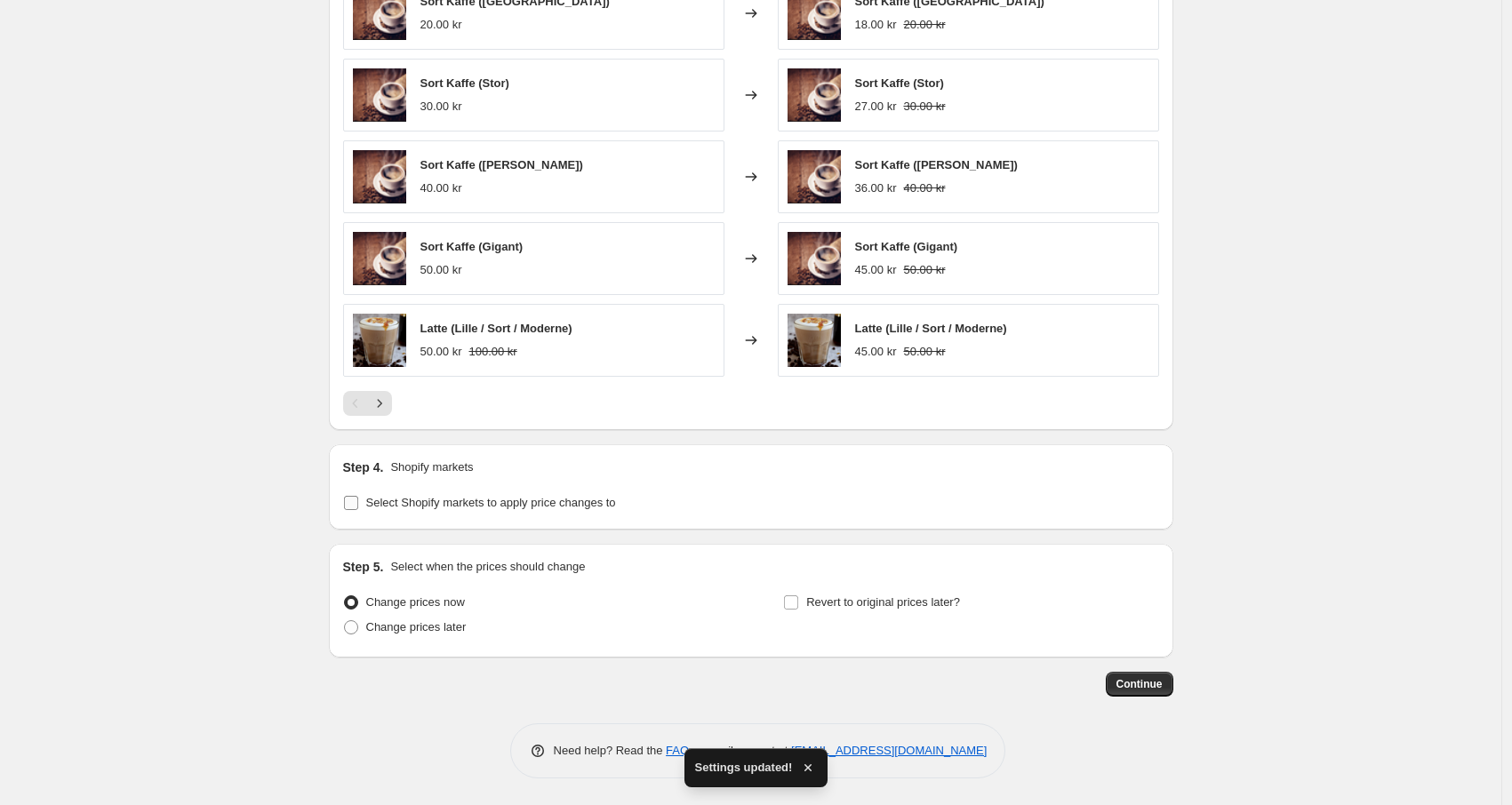
click at [434, 509] on span "Select Shopify markets to apply price changes to" at bounding box center [491, 503] width 250 height 13
click at [358, 509] on input "Select Shopify markets to apply price changes to" at bounding box center [351, 503] width 14 height 14
checkbox input "true"
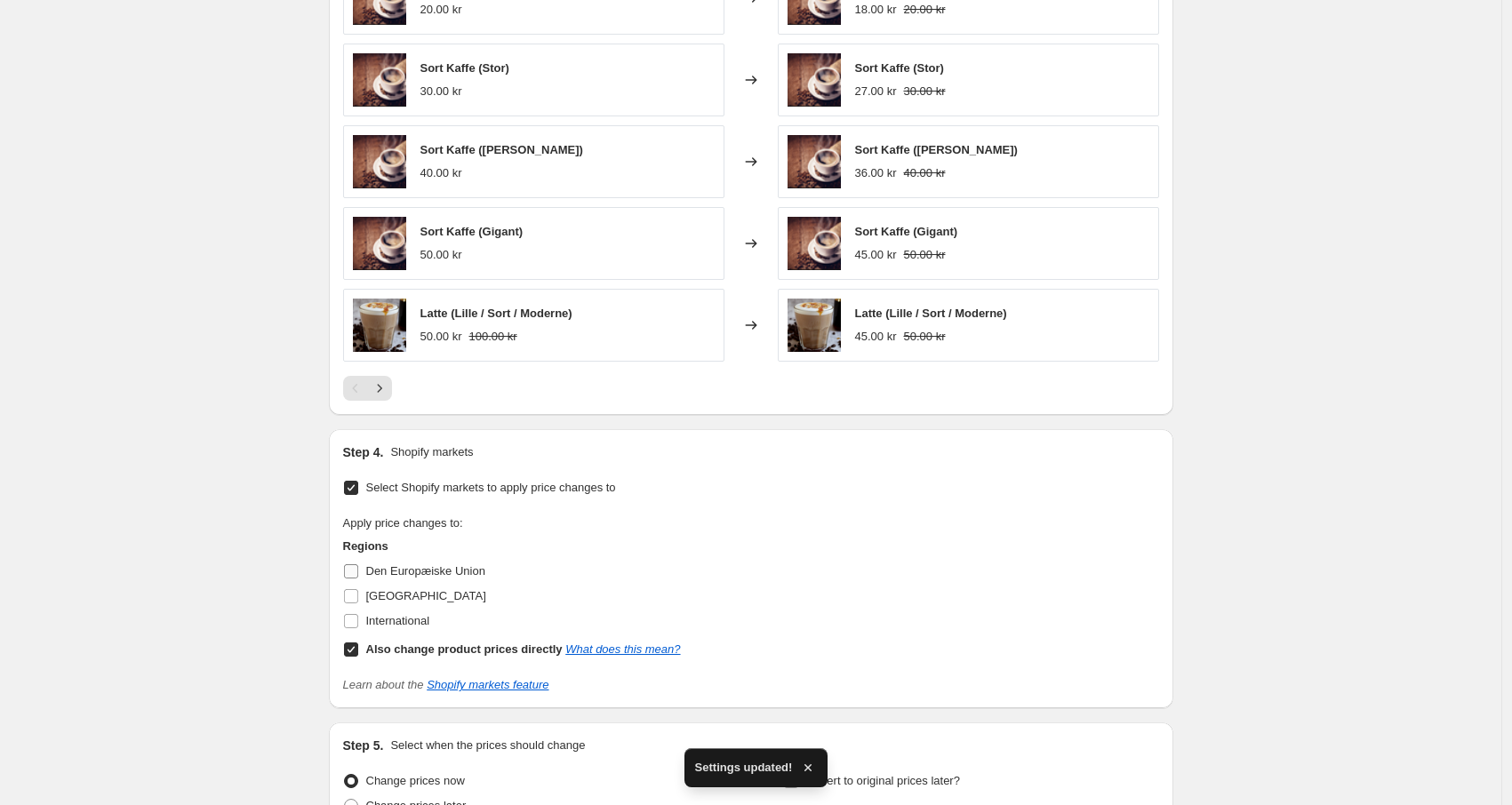
scroll to position [1109, 0]
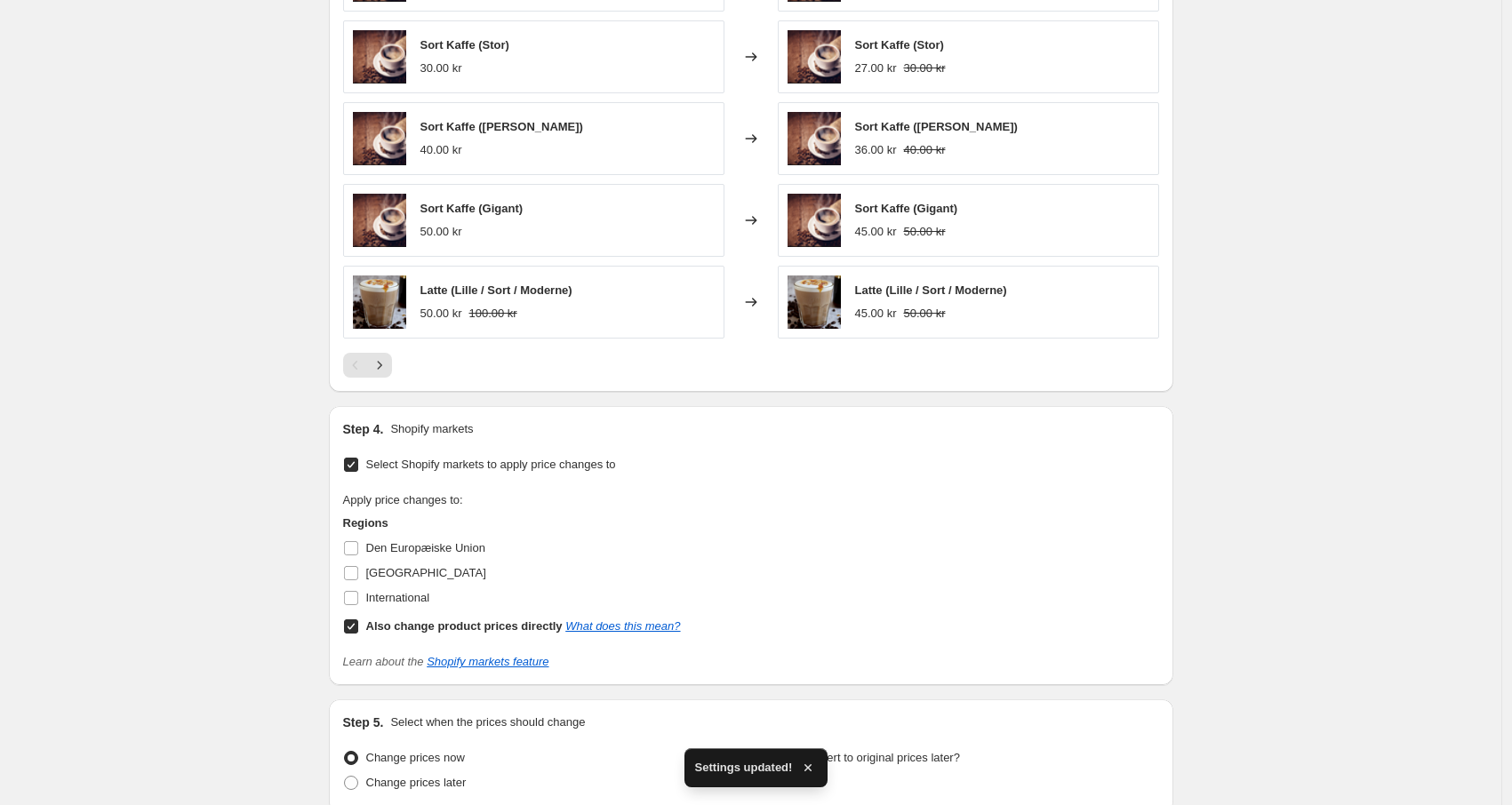
click at [358, 629] on input "Also change product prices directly What does this mean?" at bounding box center [351, 626] width 14 height 14
checkbox input "false"
click at [355, 601] on input "International" at bounding box center [351, 598] width 14 height 14
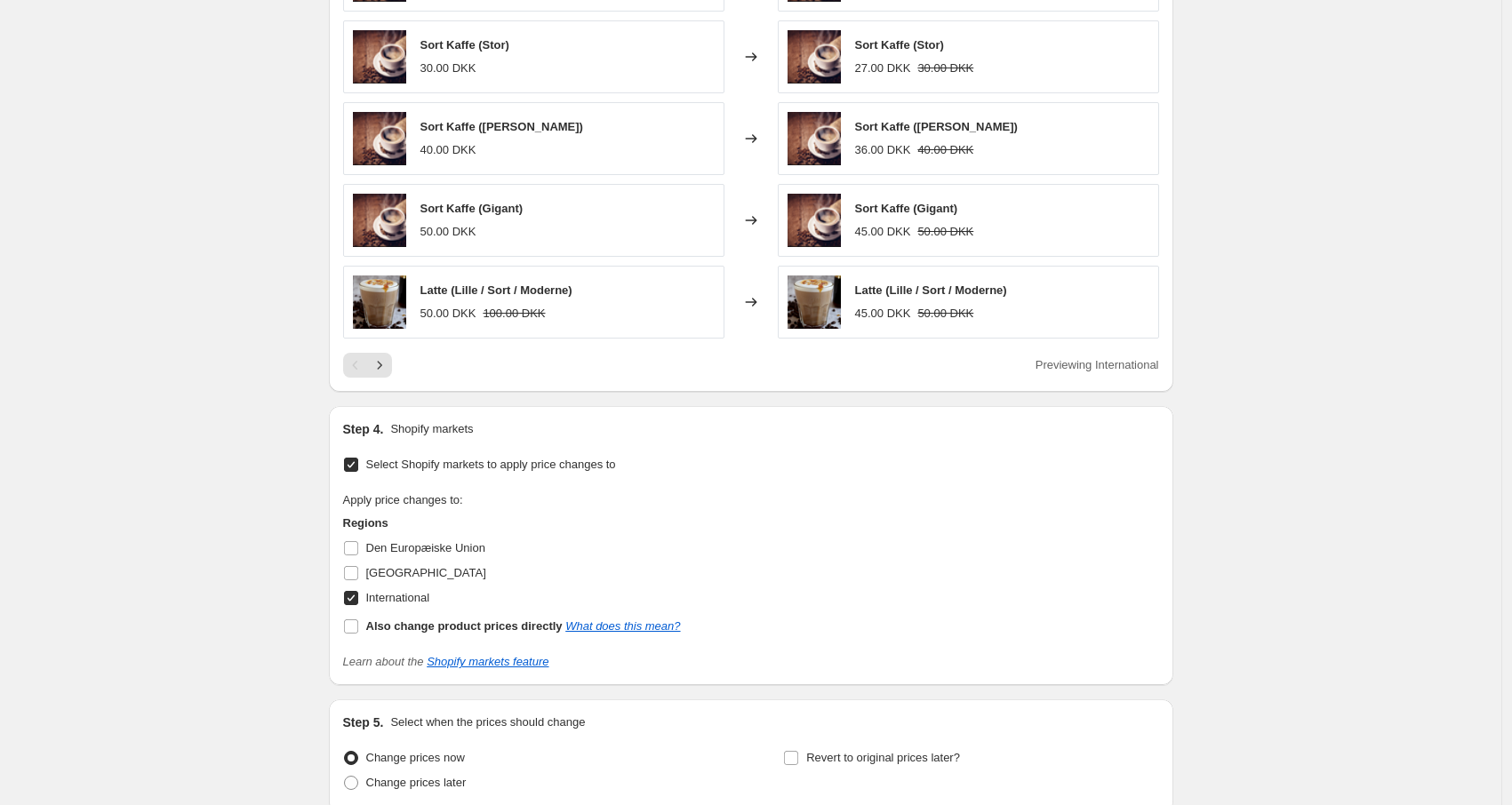
click at [356, 600] on input "International" at bounding box center [351, 598] width 14 height 14
checkbox input "false"
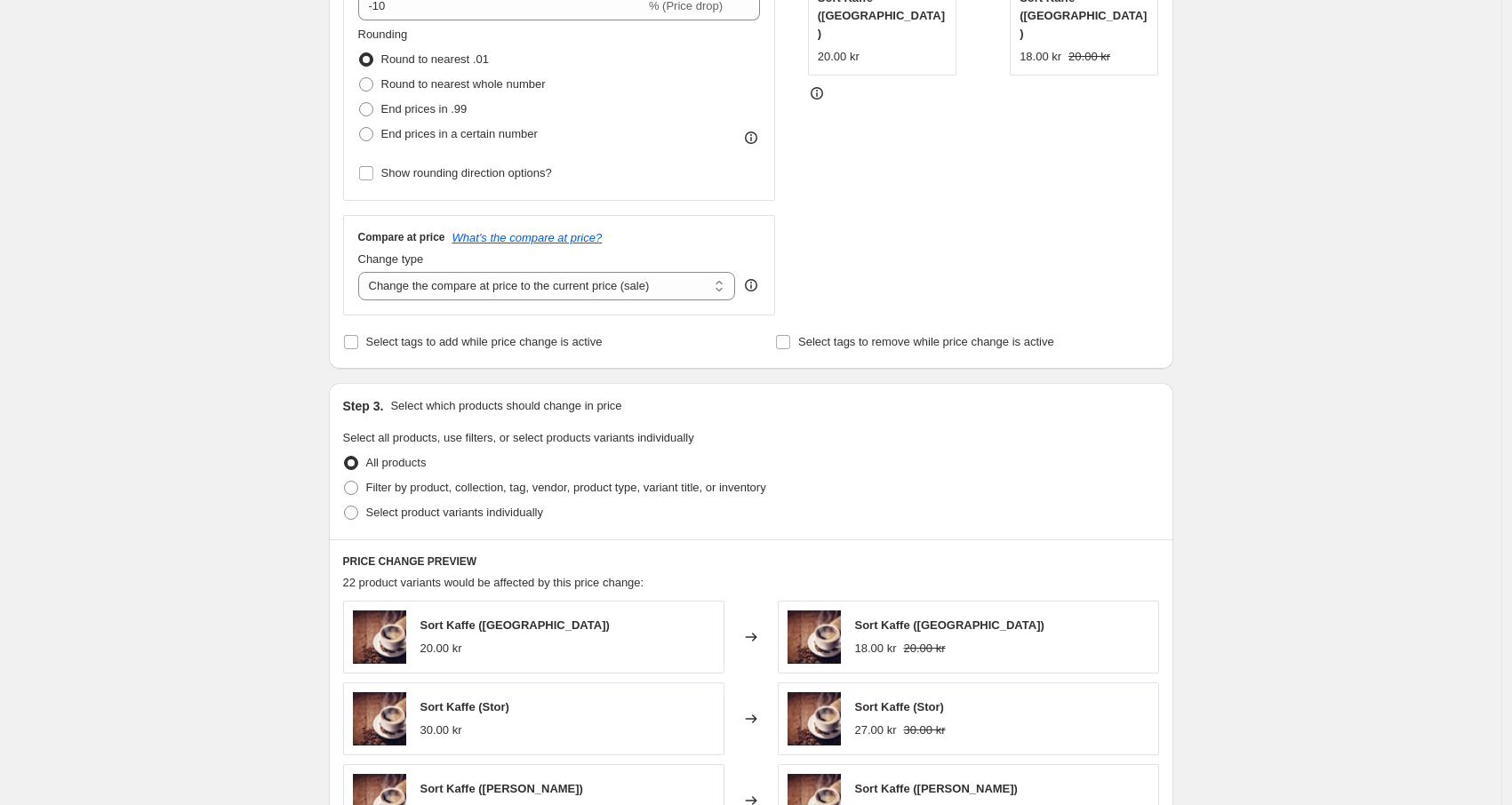
scroll to position [0, 0]
